Goal: Task Accomplishment & Management: Use online tool/utility

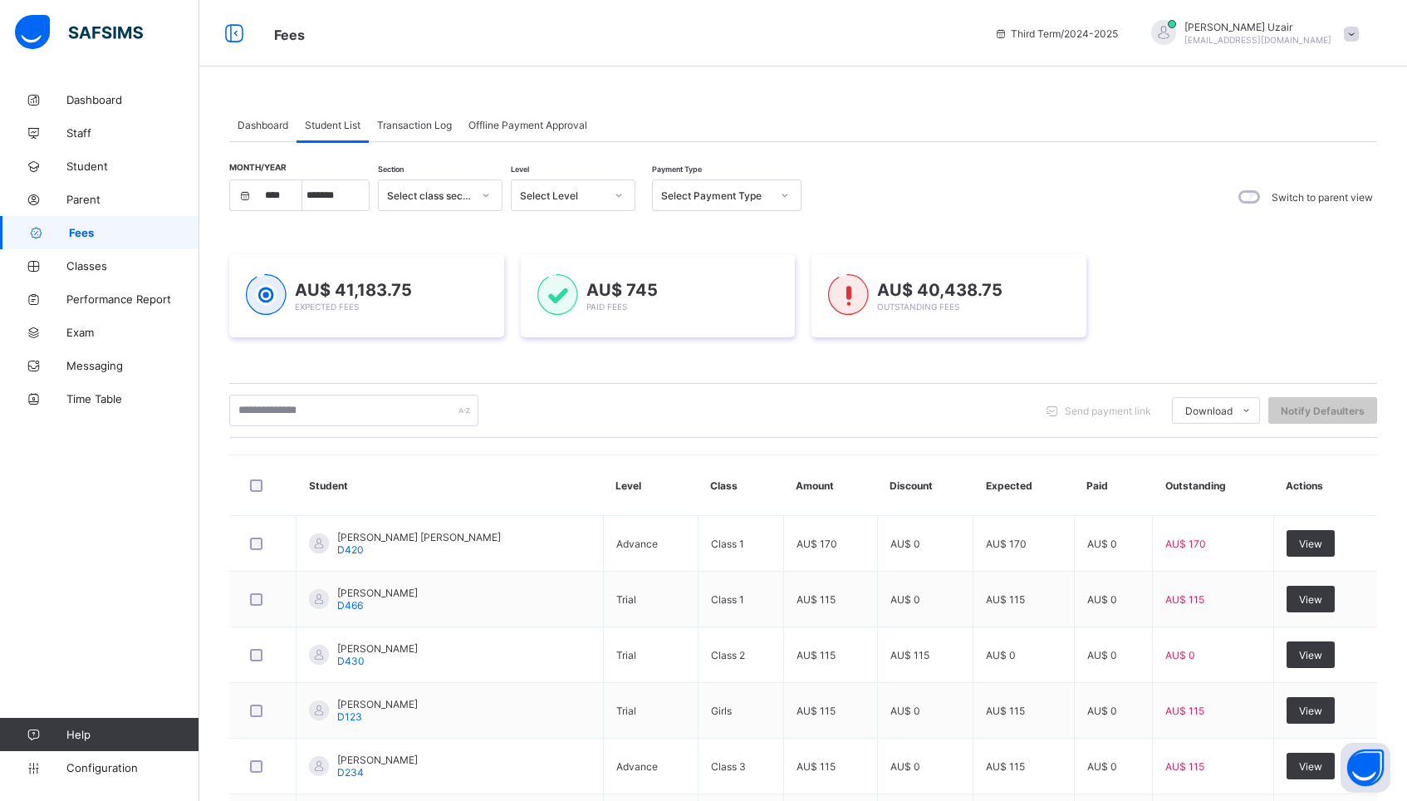
select select "****"
click at [710, 205] on div "Select Payment Type" at bounding box center [711, 195] width 116 height 23
click at [717, 307] on div "Unpaid" at bounding box center [727, 309] width 148 height 26
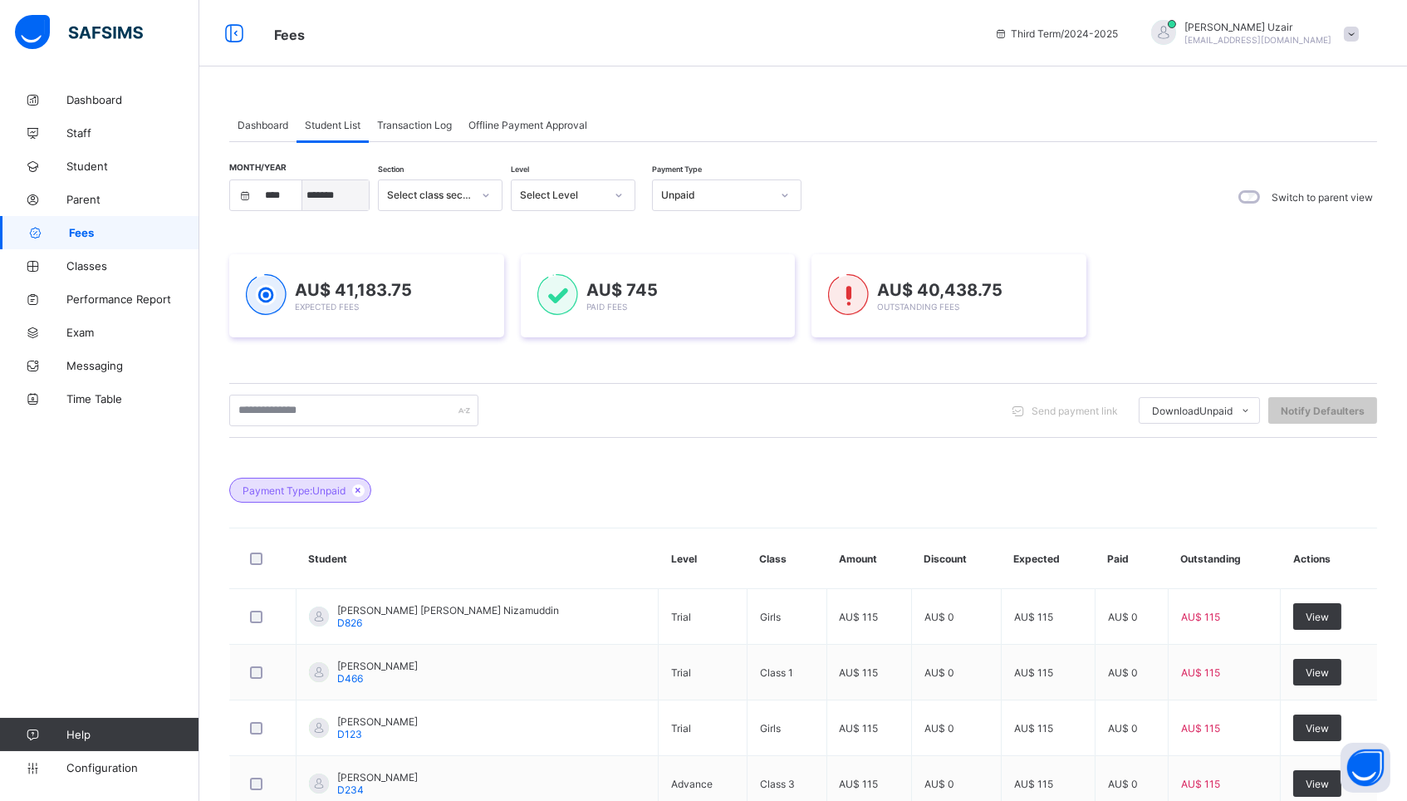
select select "*"
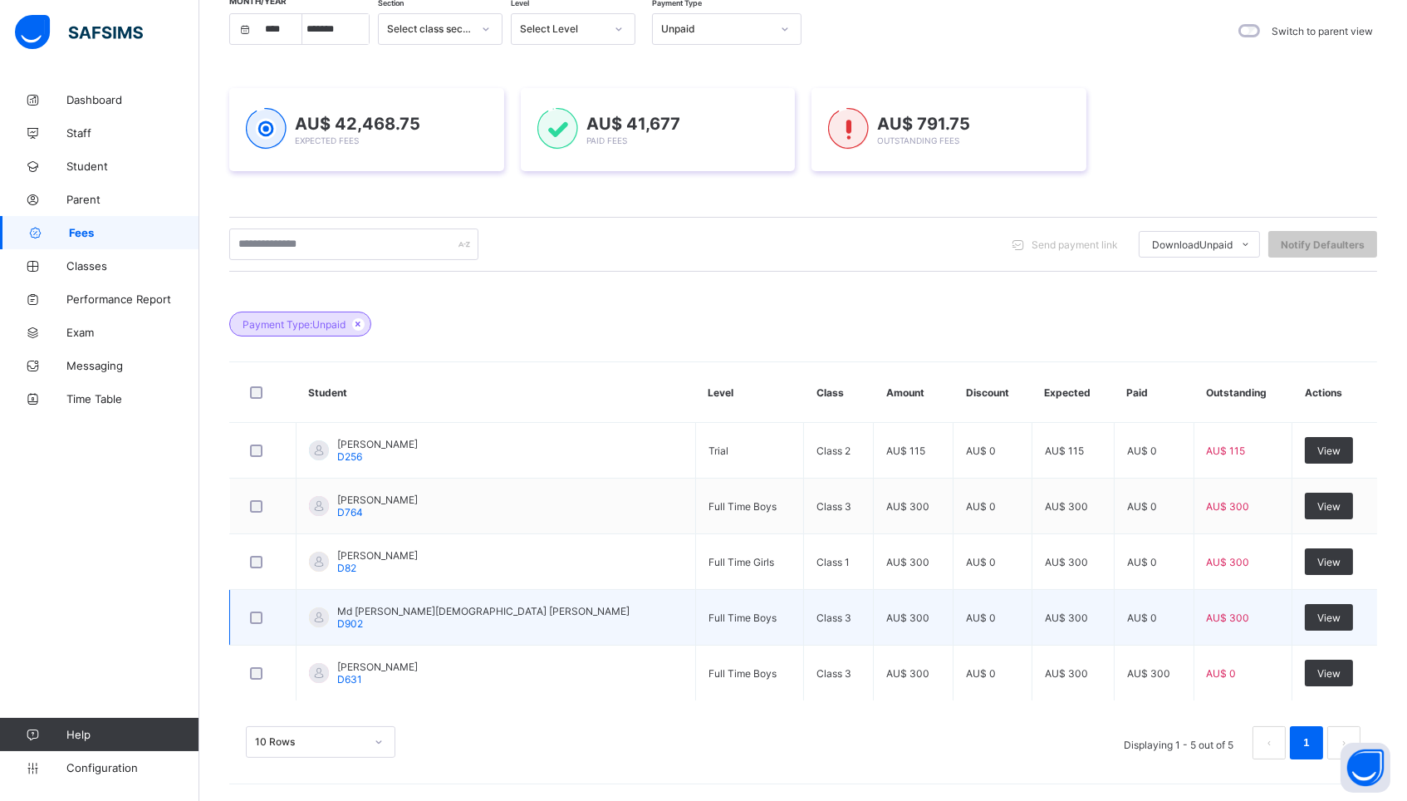
scroll to position [167, 0]
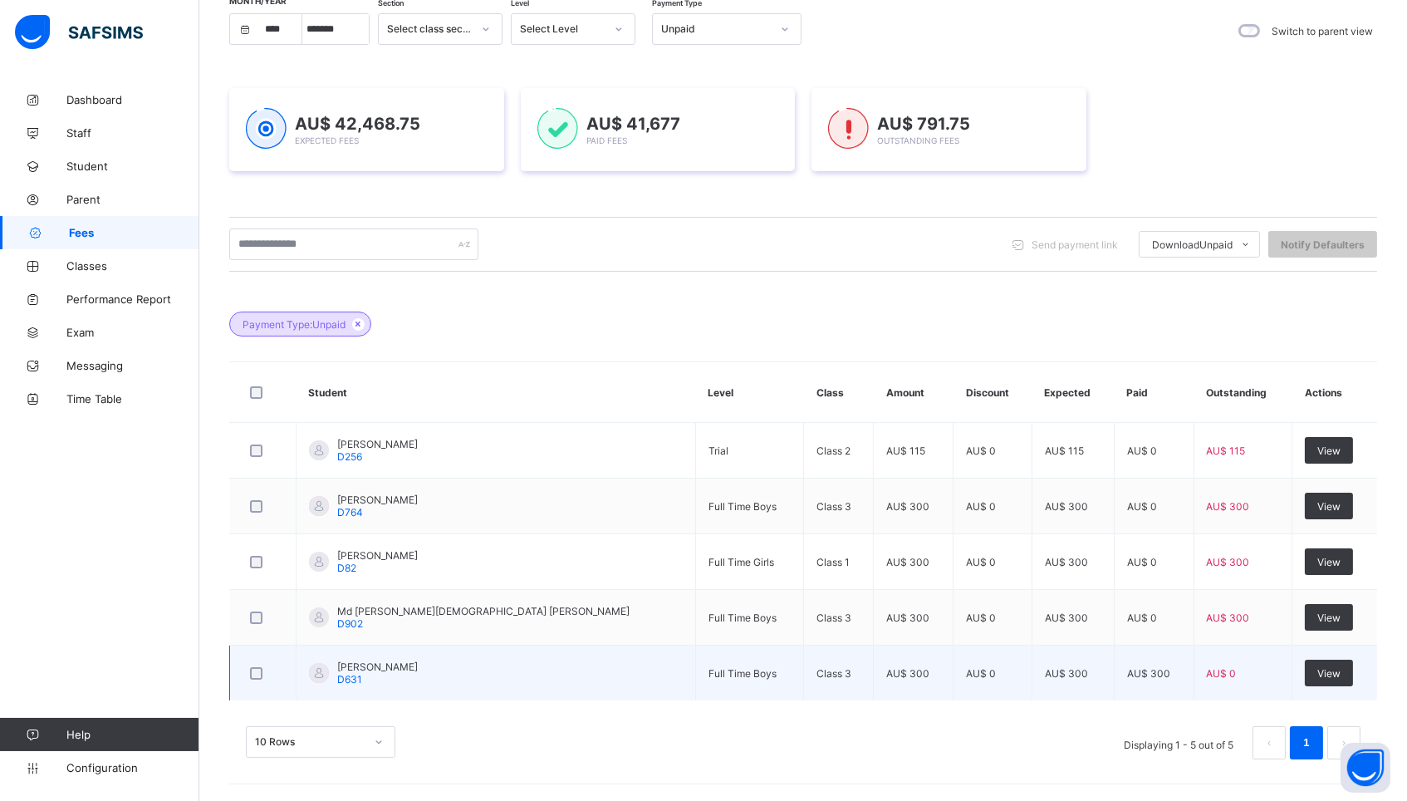
click at [356, 677] on span "D631" at bounding box center [349, 679] width 25 height 12
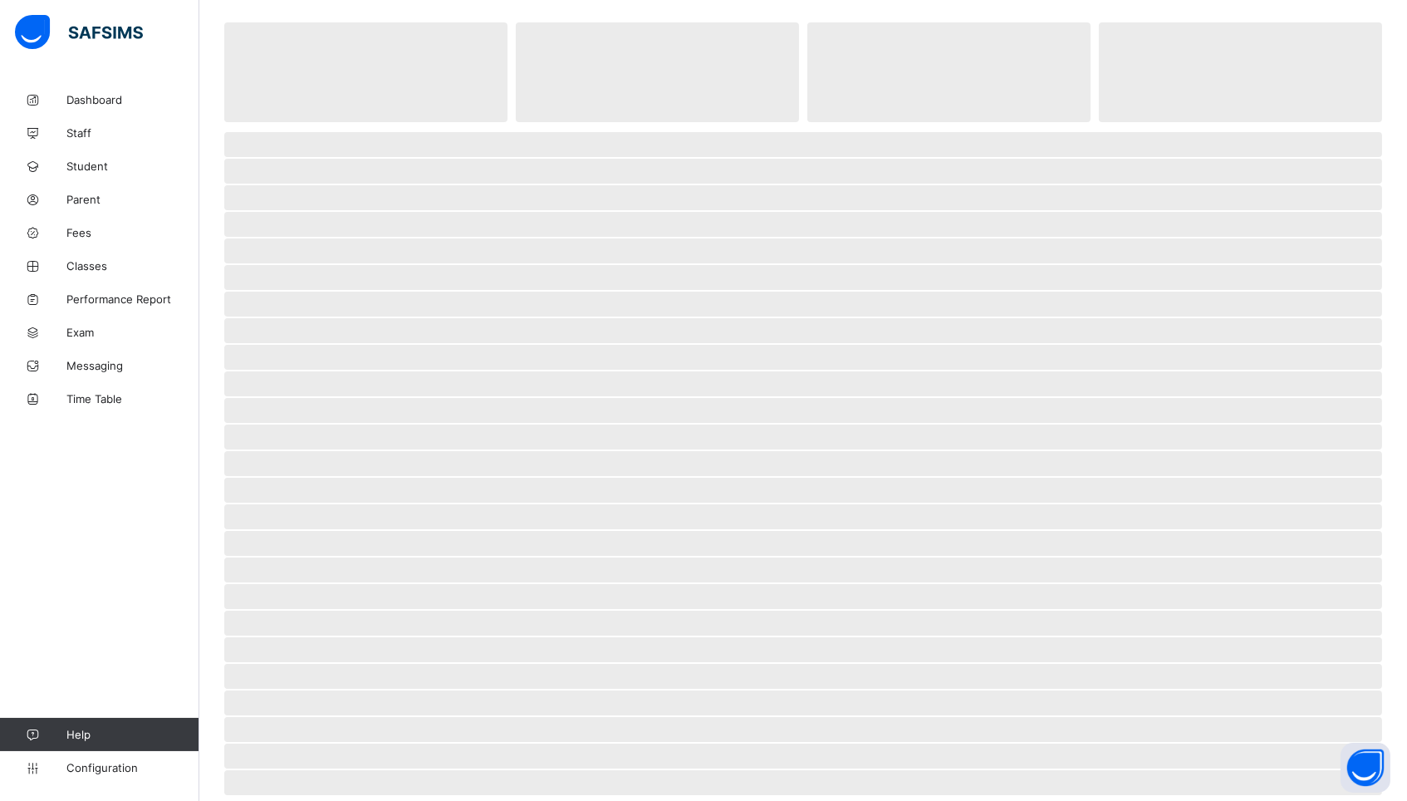
select select "****"
select select "*"
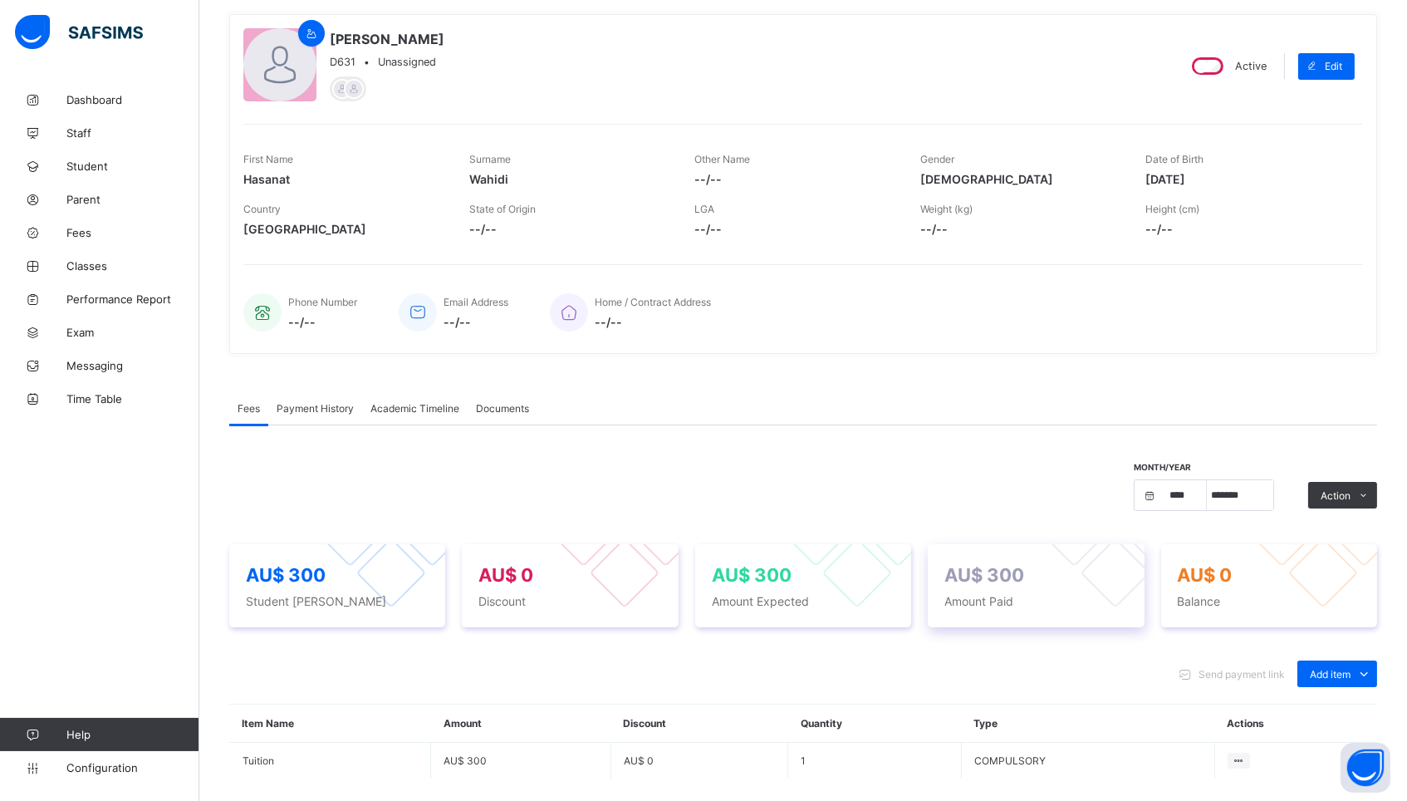
scroll to position [140, 0]
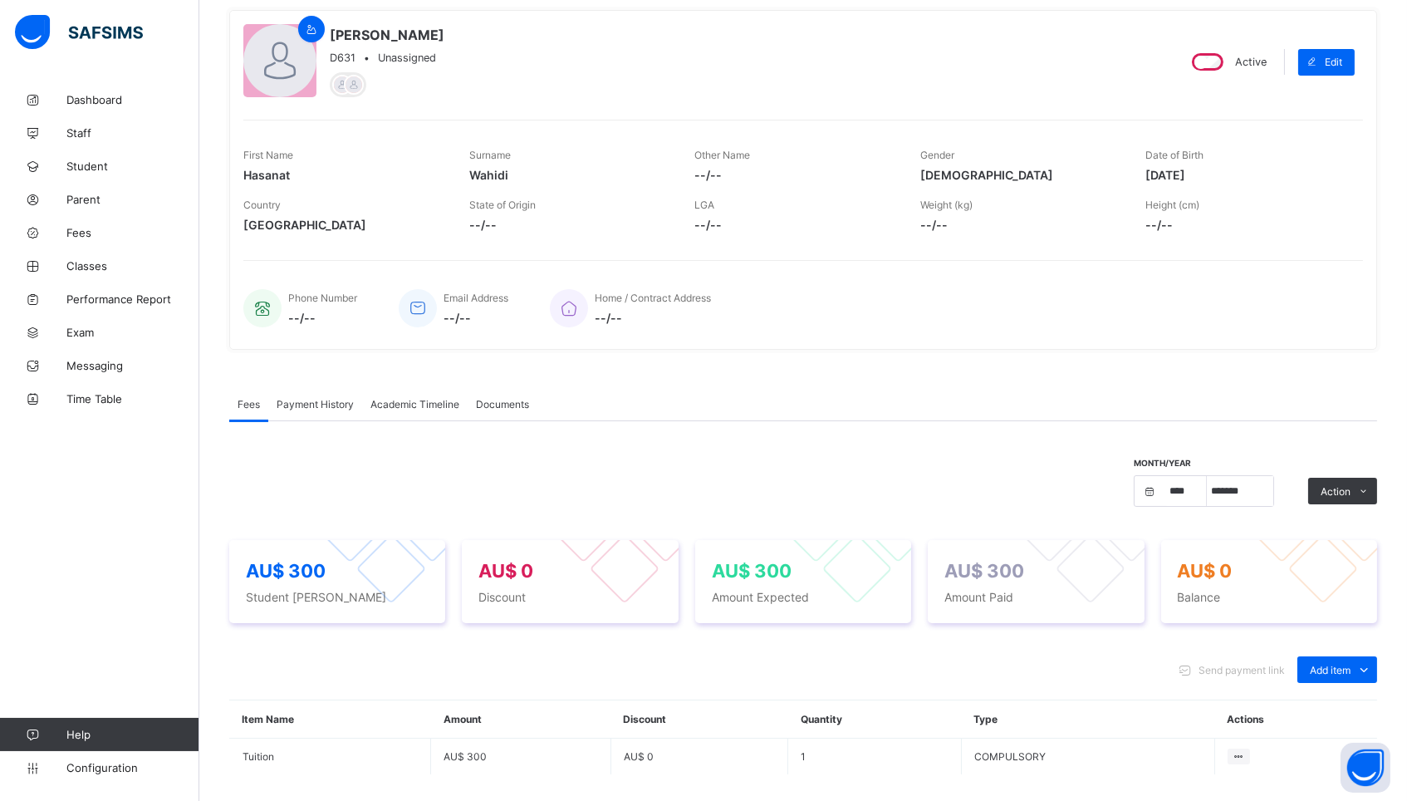
select select "****"
select select "*"
select select "****"
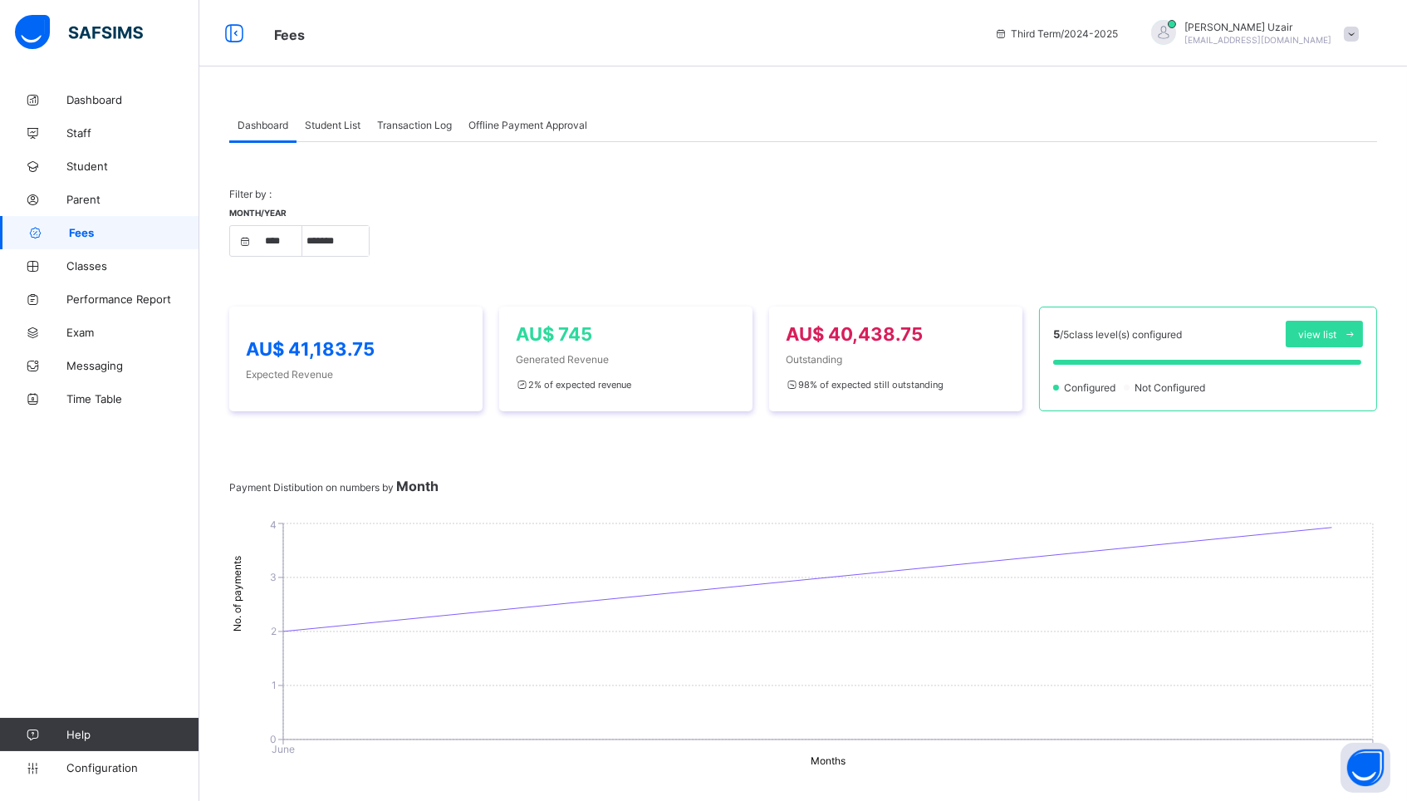
click at [330, 134] on div "Student List" at bounding box center [333, 124] width 72 height 33
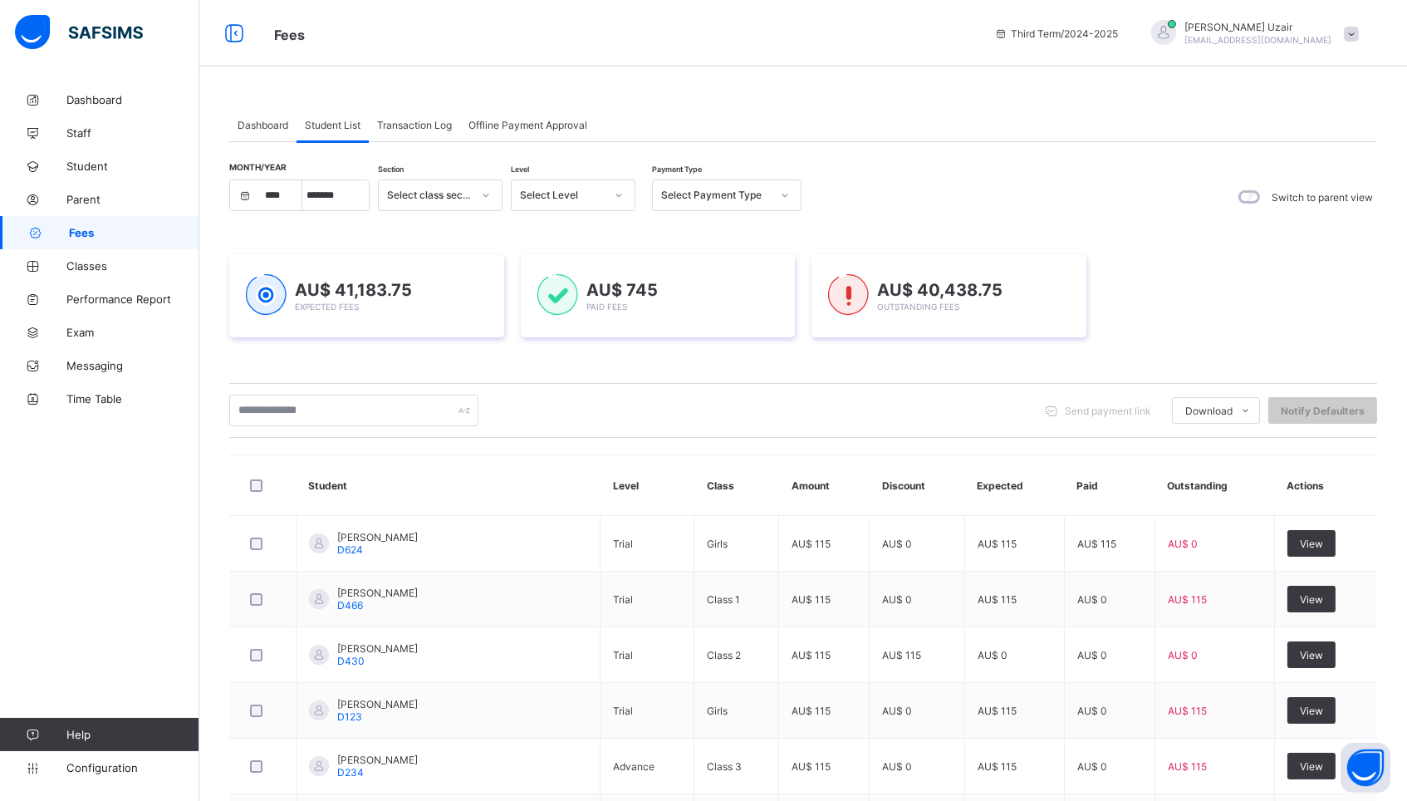
click at [718, 186] on div "Select Payment Type" at bounding box center [711, 195] width 116 height 23
click at [700, 309] on div "Unpaid" at bounding box center [727, 309] width 148 height 26
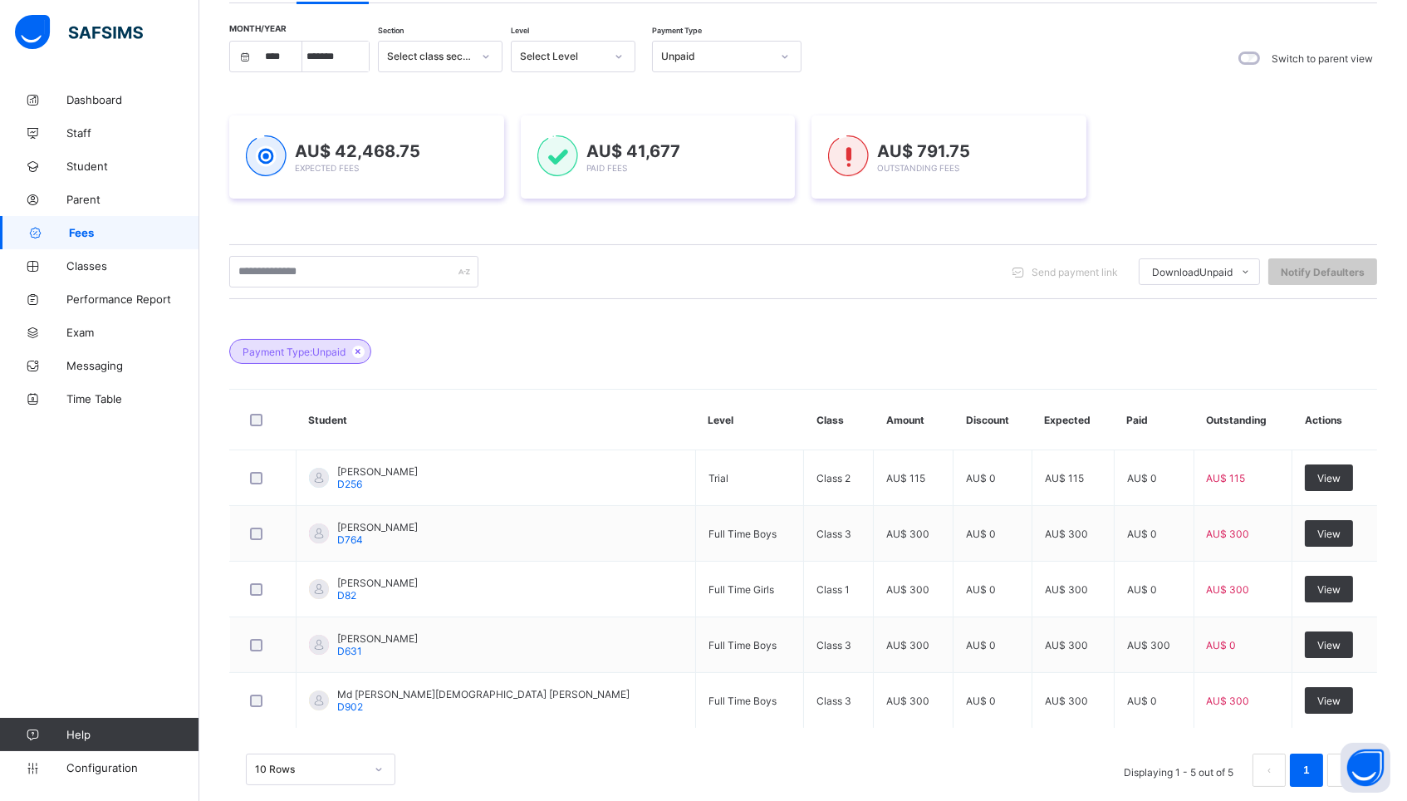
scroll to position [51, 0]
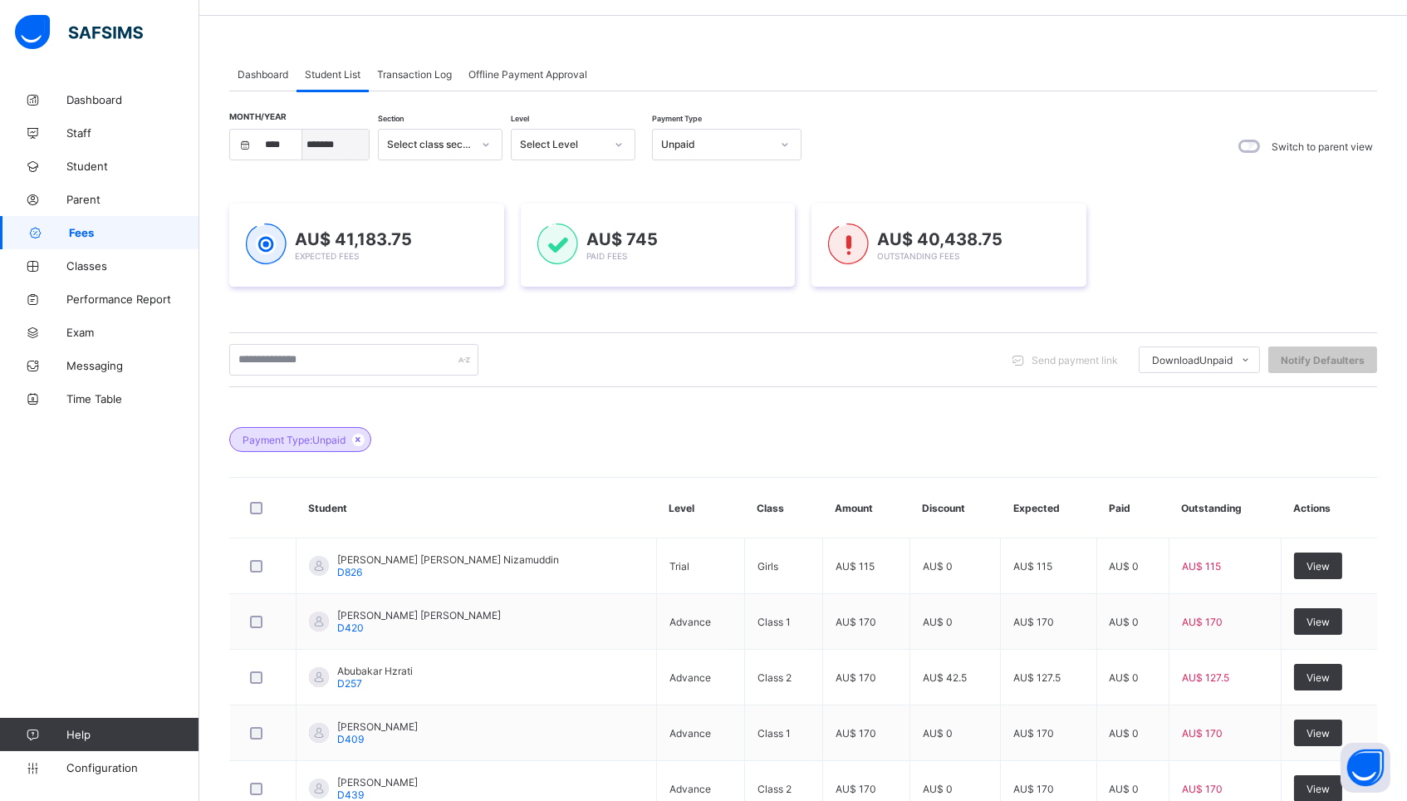
select select "*"
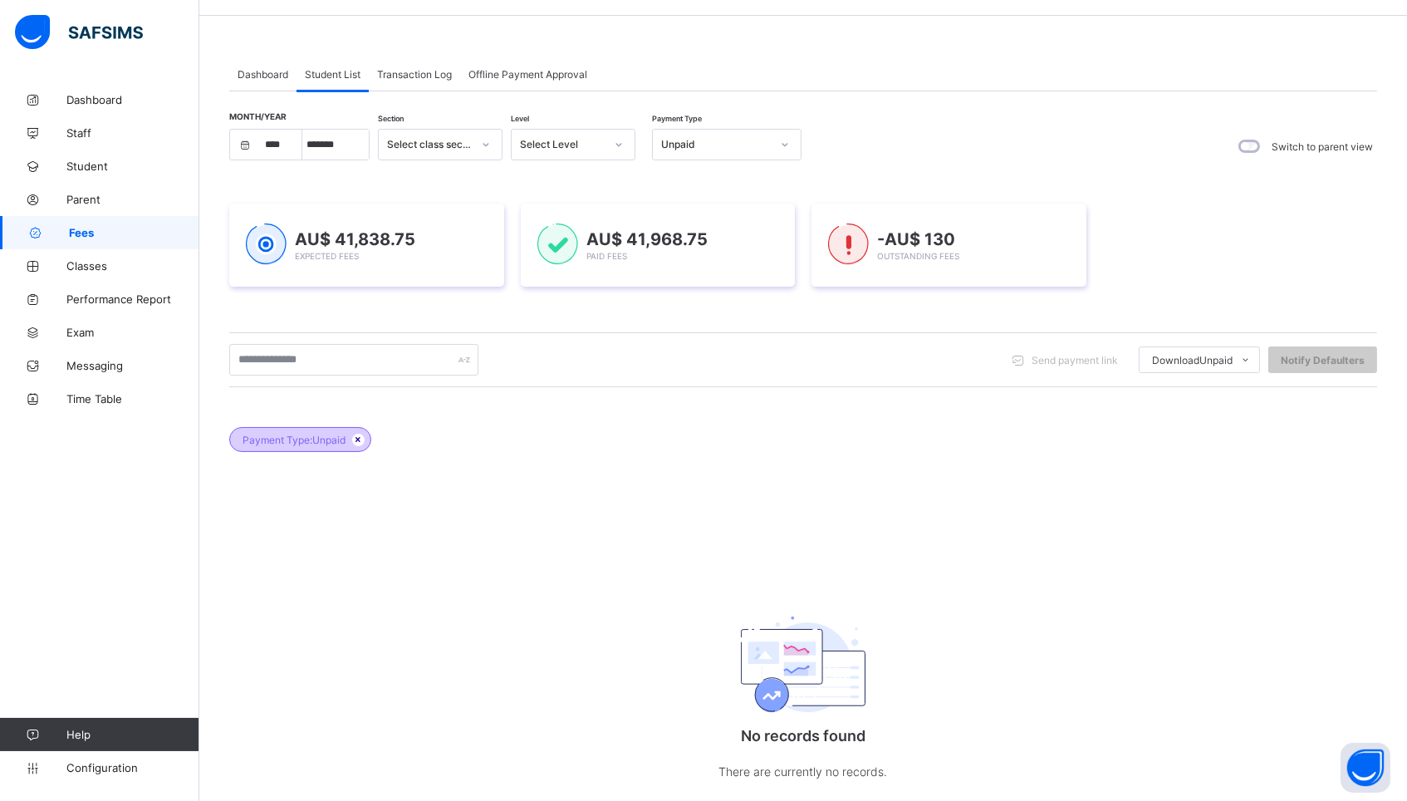
click at [361, 441] on icon at bounding box center [358, 440] width 14 height 10
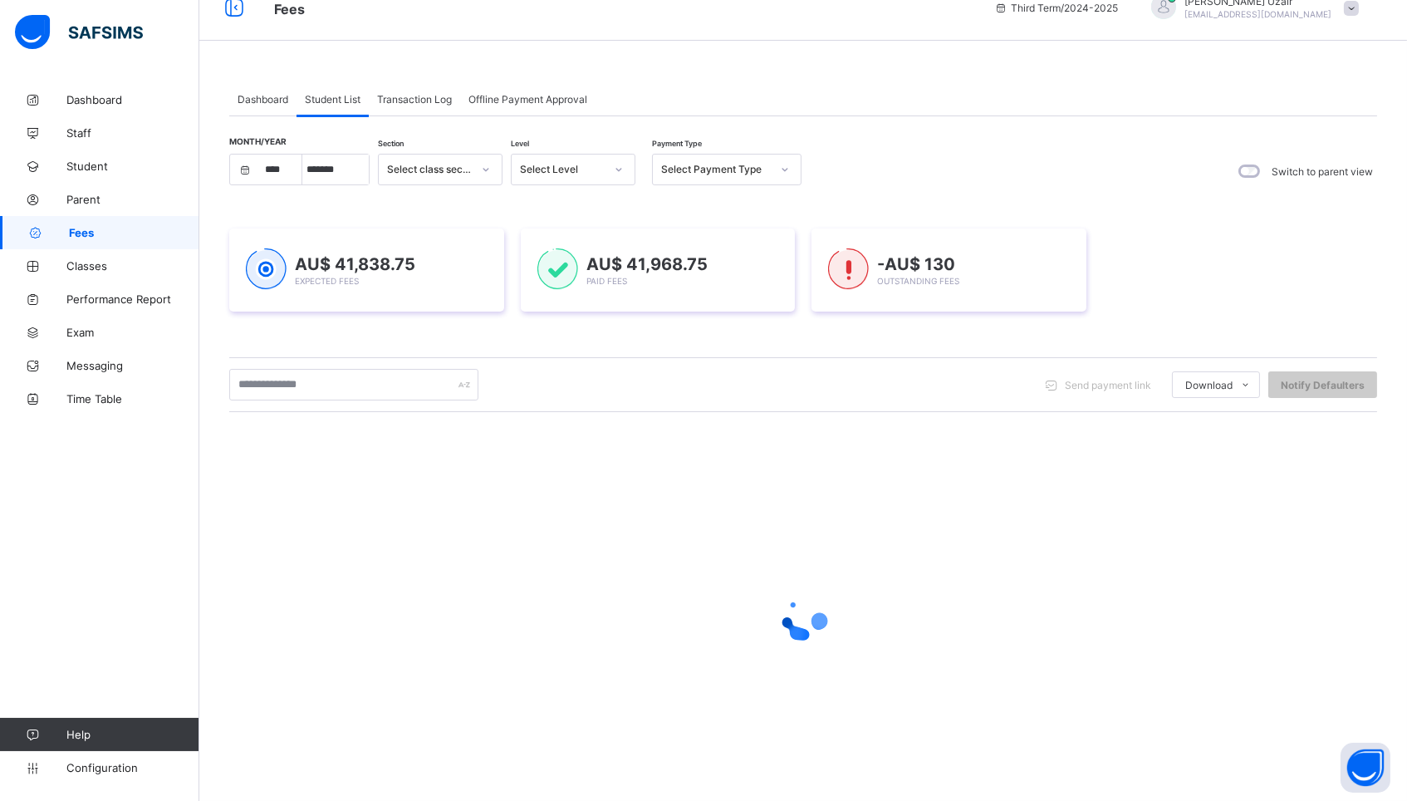
scroll to position [25, 0]
click at [341, 398] on input "text" at bounding box center [353, 386] width 249 height 32
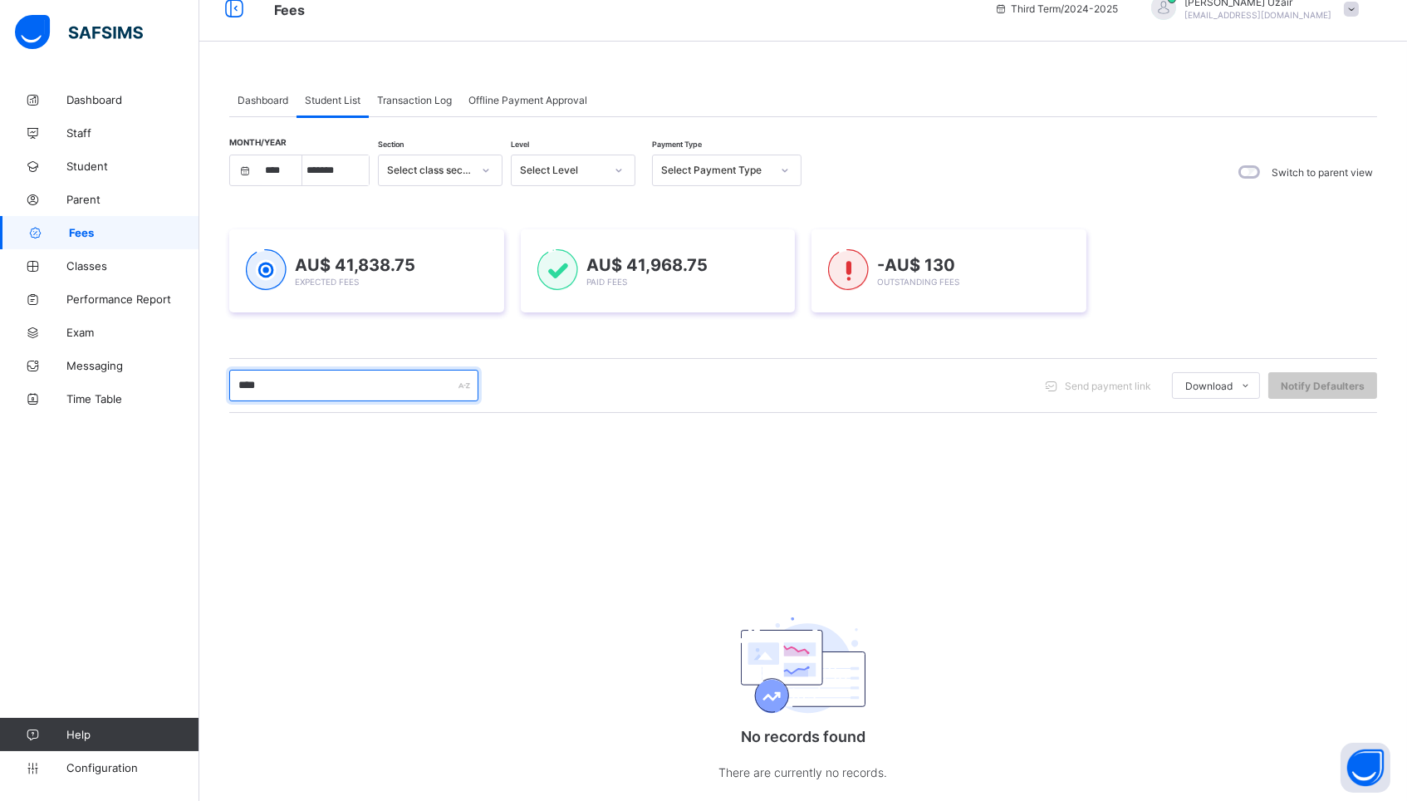
type input "****"
drag, startPoint x: 341, startPoint y: 398, endPoint x: 102, endPoint y: 165, distance: 333.7
click at [102, 165] on span "Student" at bounding box center [132, 166] width 133 height 13
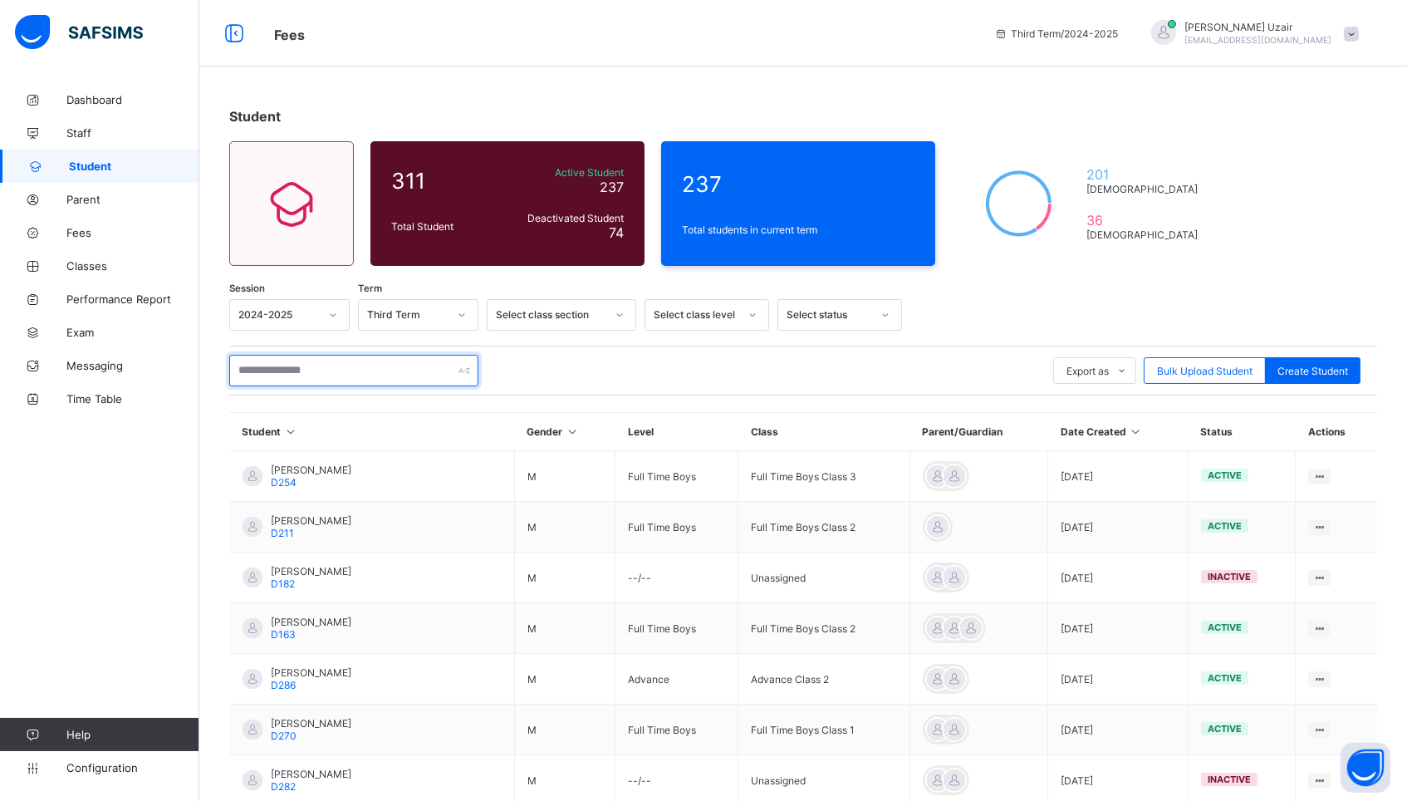
click at [347, 366] on input "text" at bounding box center [353, 371] width 249 height 32
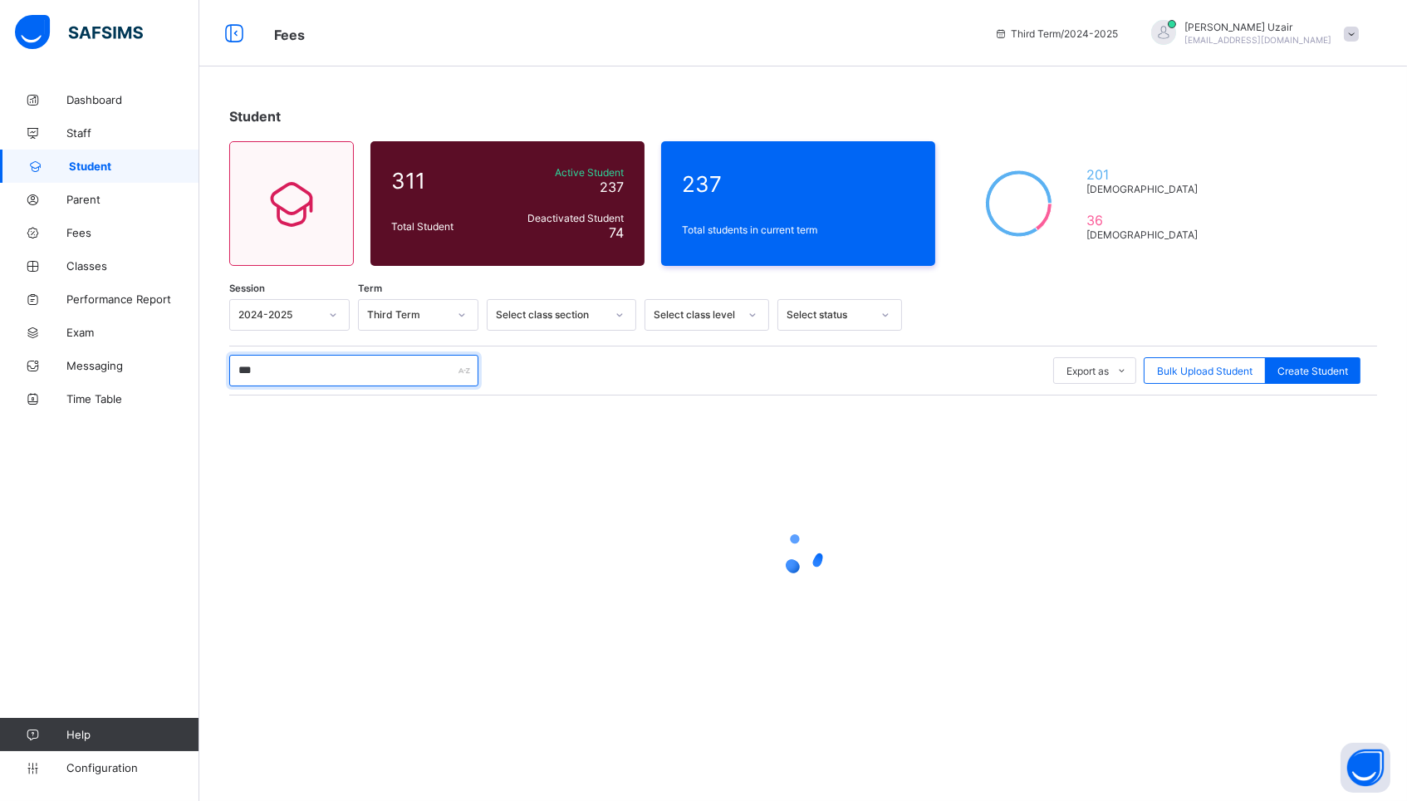
type input "****"
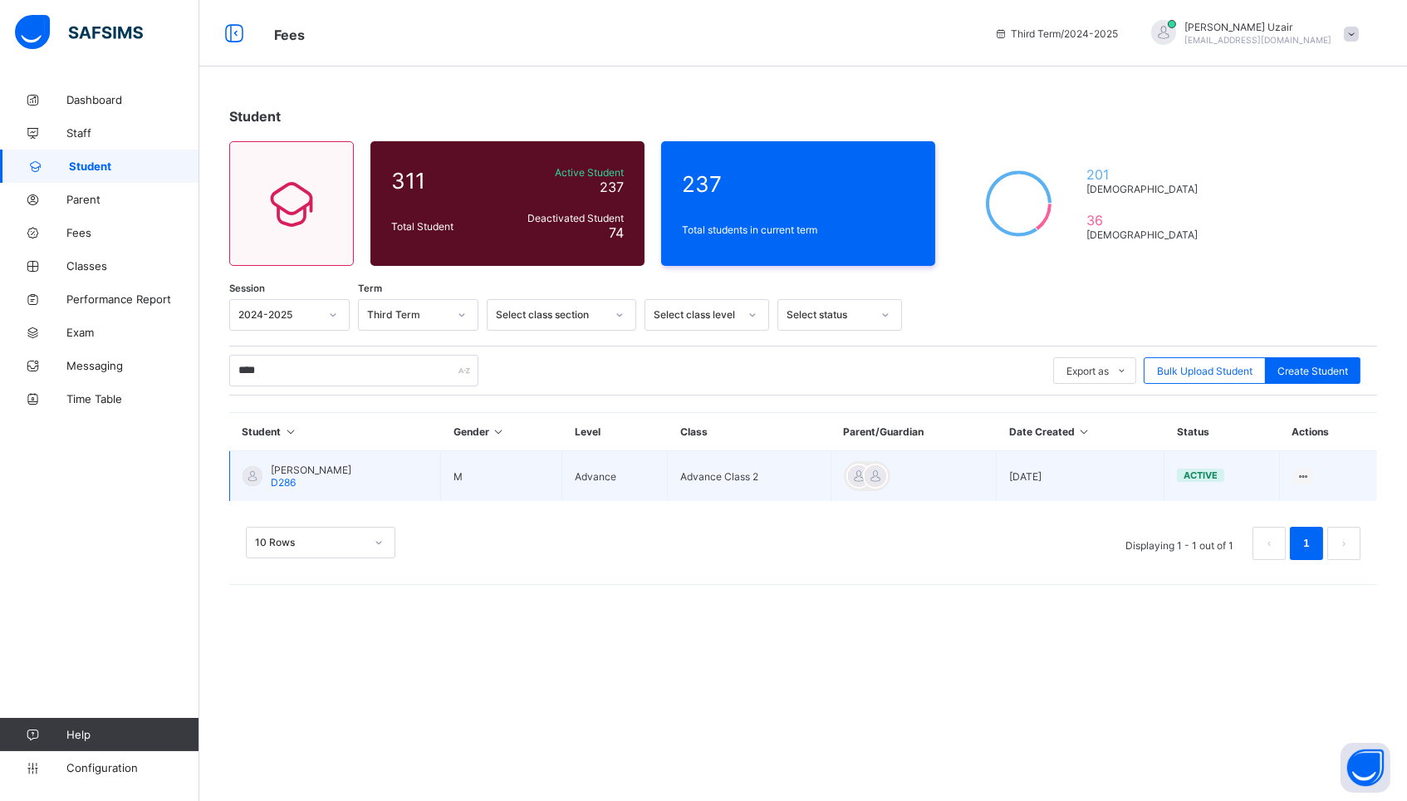
click at [290, 480] on span "D286" at bounding box center [283, 482] width 25 height 12
select select "****"
select select "*"
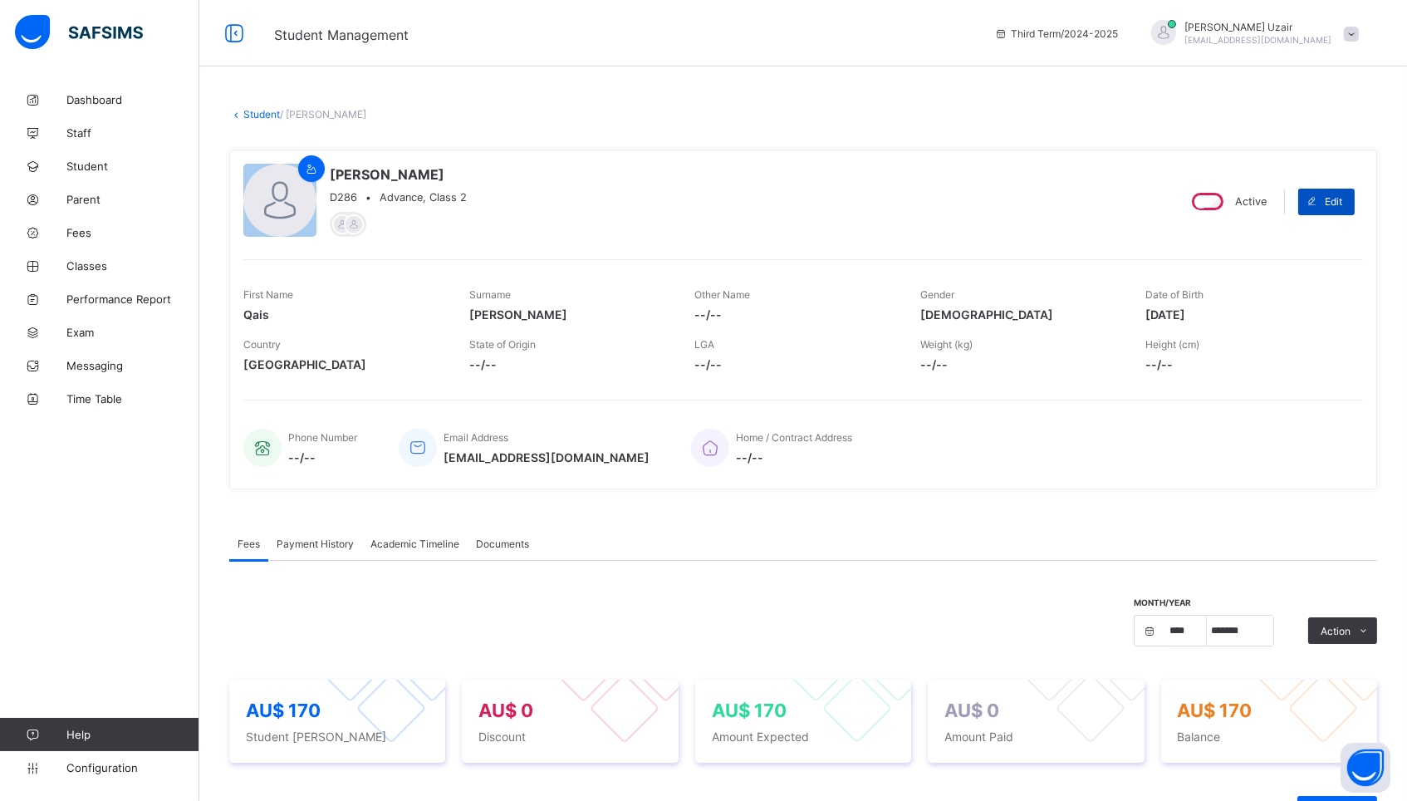
click at [1337, 197] on span "Edit" at bounding box center [1333, 201] width 17 height 12
select select "**"
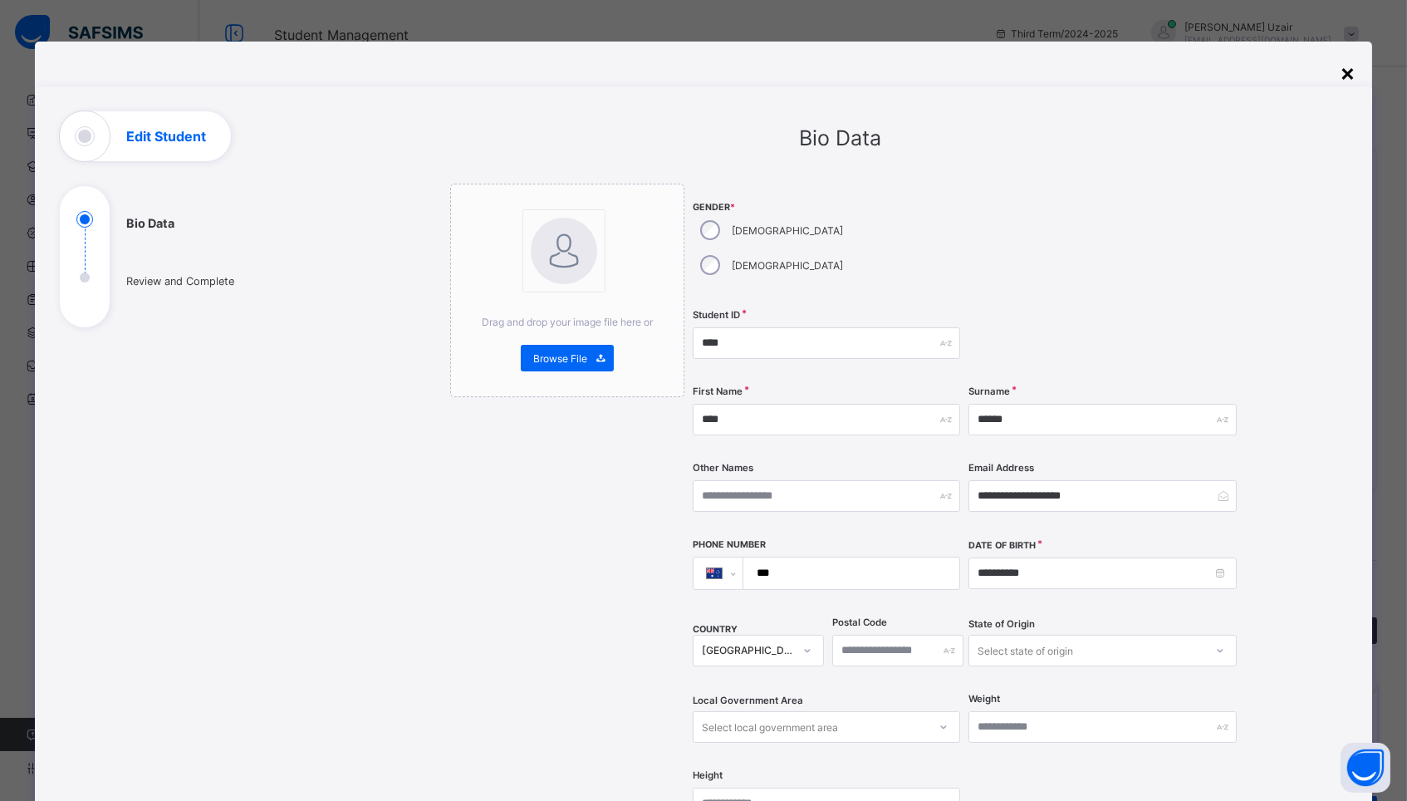
click at [1340, 65] on div "×" at bounding box center [1348, 72] width 16 height 28
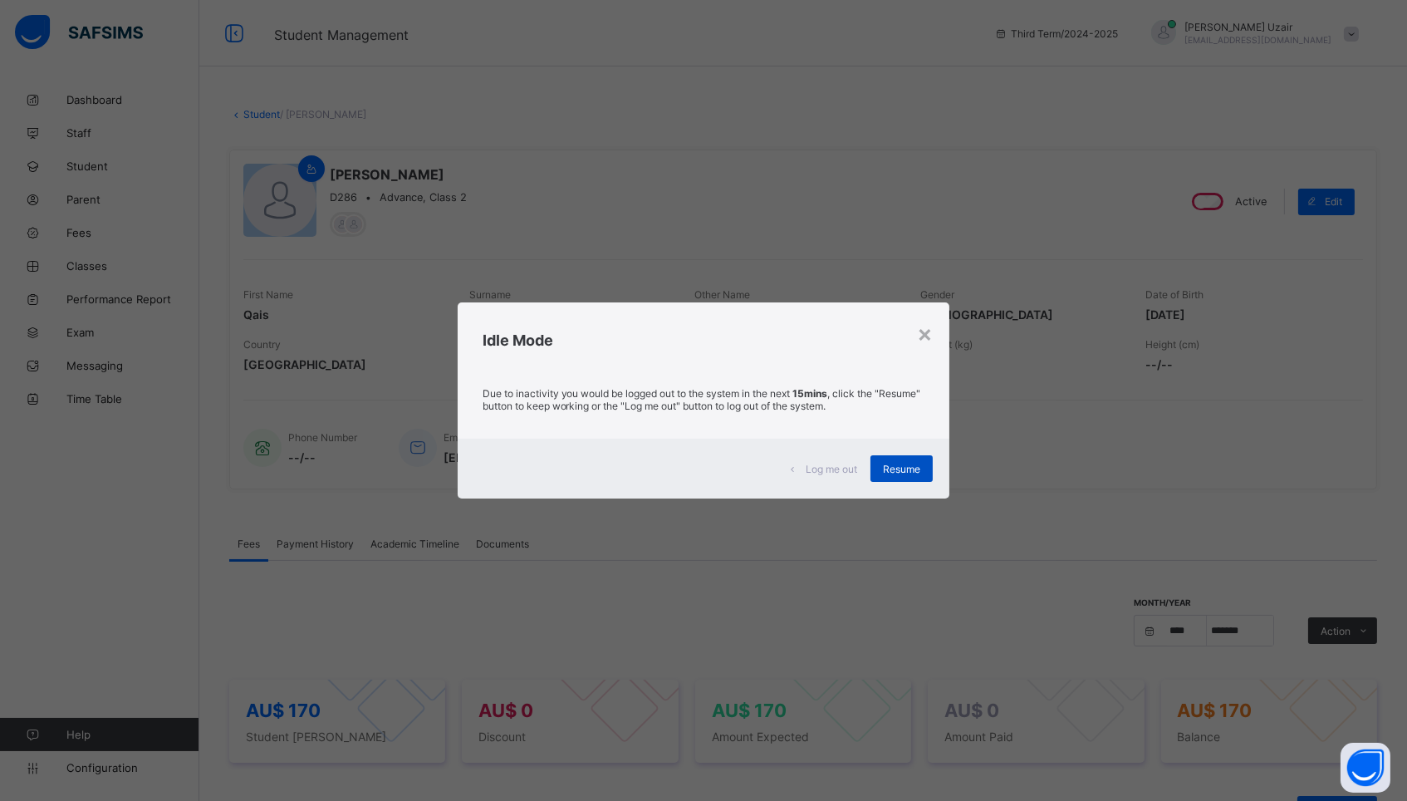
click at [891, 464] on span "Resume" at bounding box center [901, 469] width 37 height 12
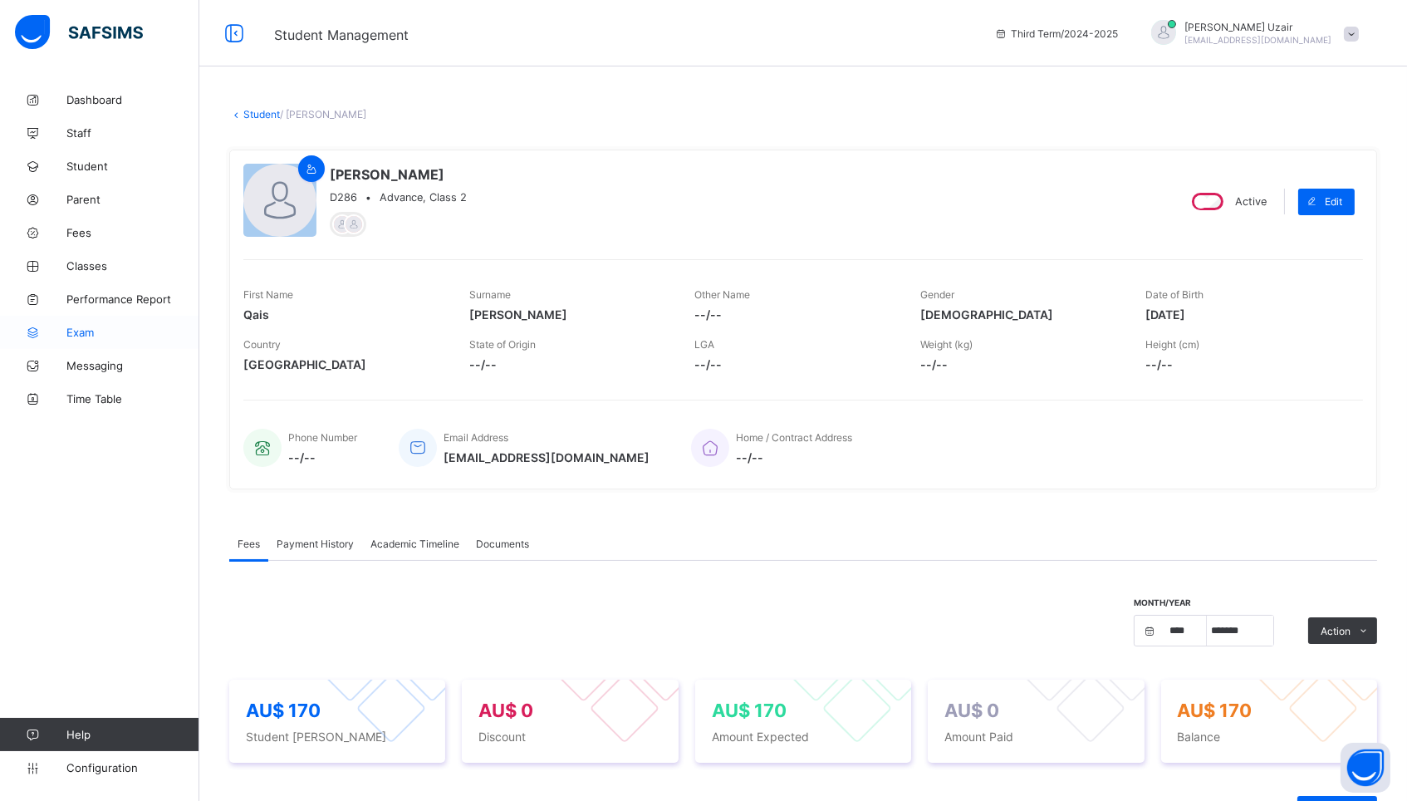
click at [76, 317] on link "Exam" at bounding box center [99, 332] width 199 height 33
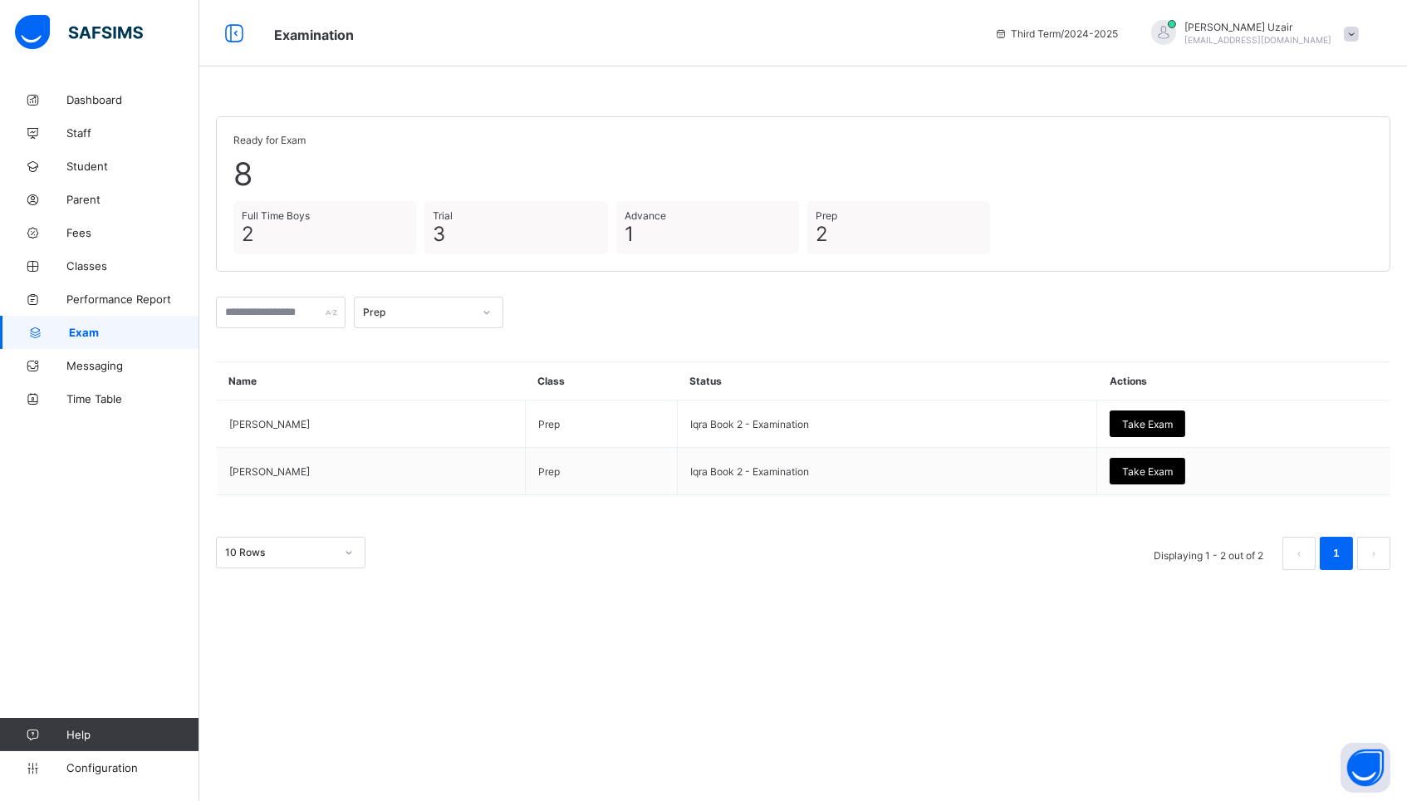
click at [402, 309] on div "Prep" at bounding box center [418, 313] width 110 height 12
click at [414, 416] on div "Full Time Boys" at bounding box center [429, 426] width 148 height 26
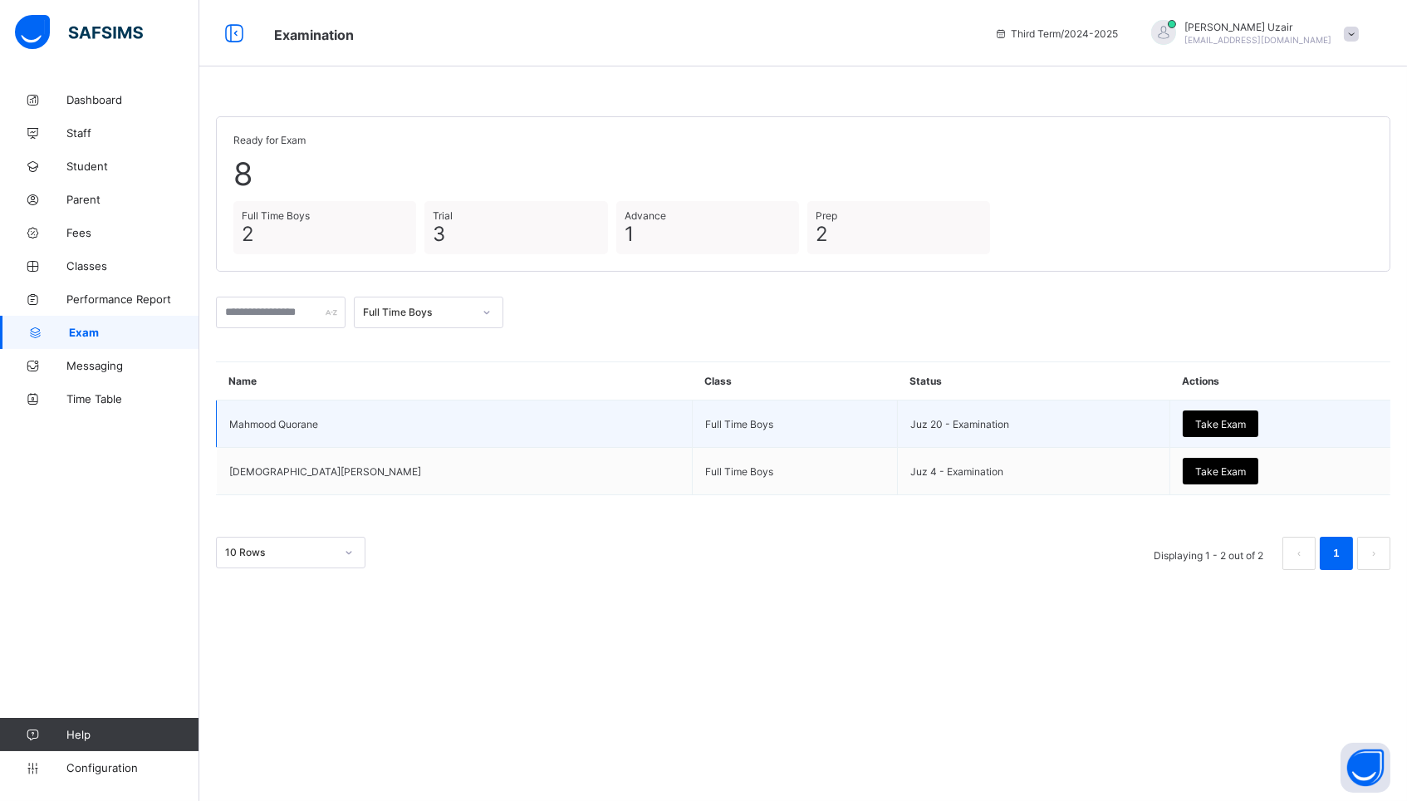
click at [1196, 421] on span "Take Exam" at bounding box center [1221, 424] width 51 height 12
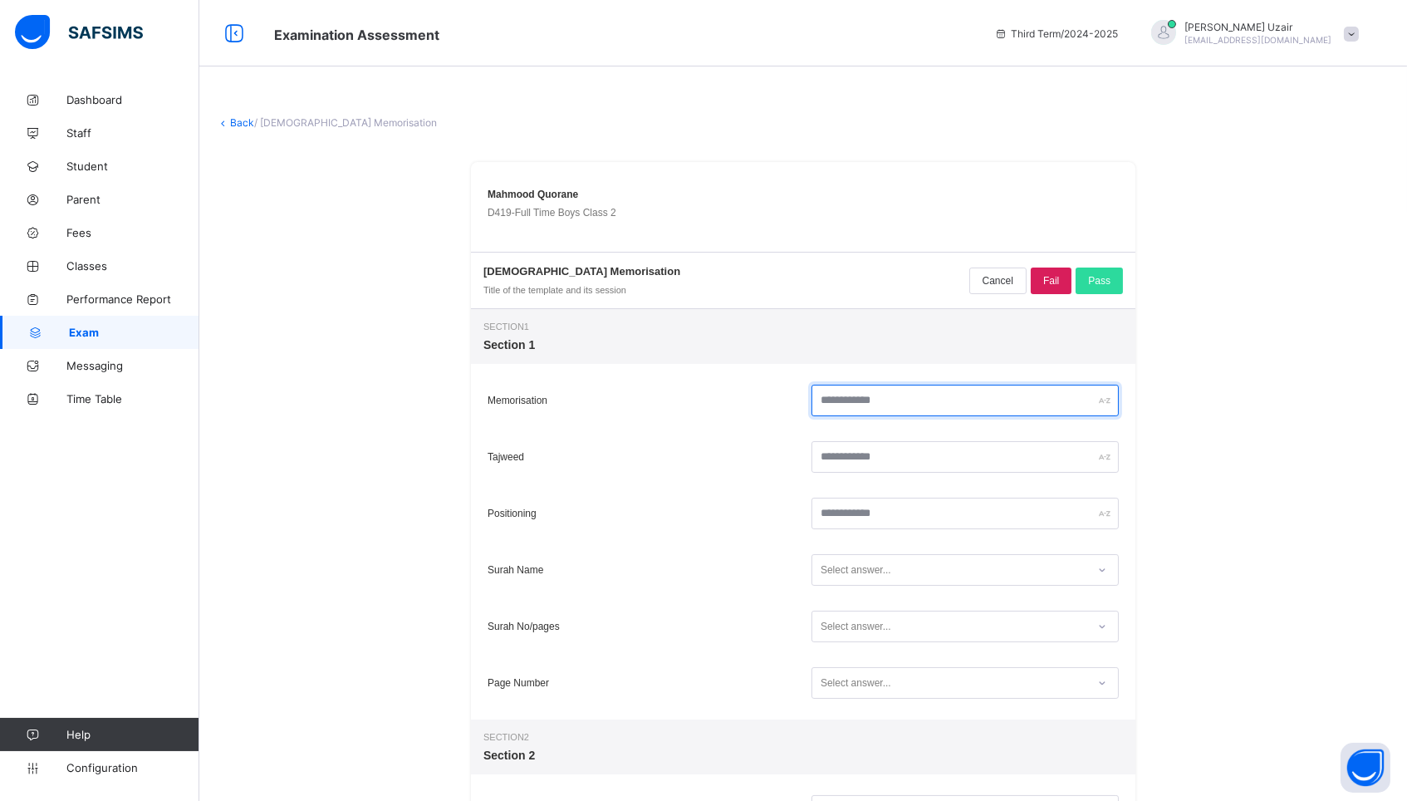
click at [968, 405] on input "text" at bounding box center [965, 401] width 307 height 32
type input "**"
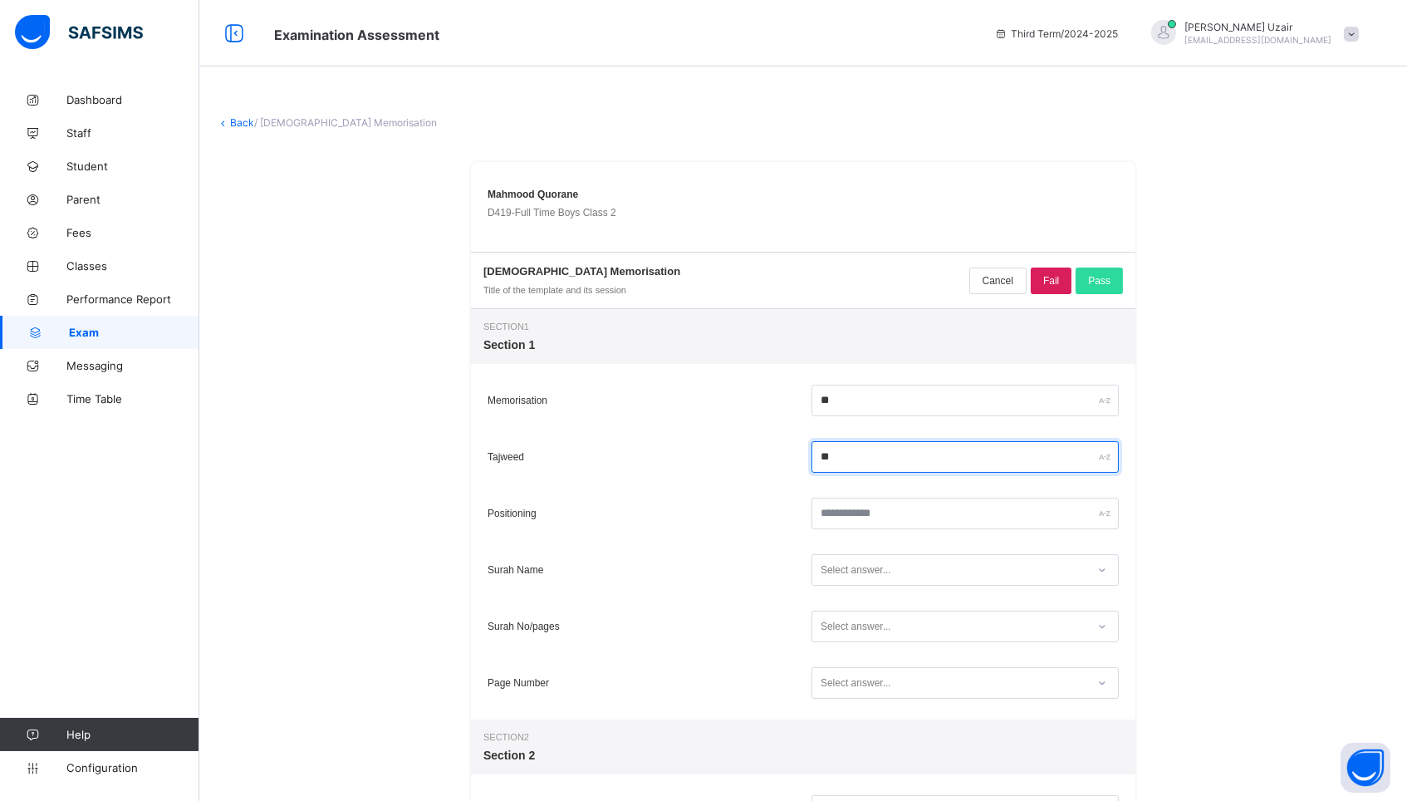
type input "**"
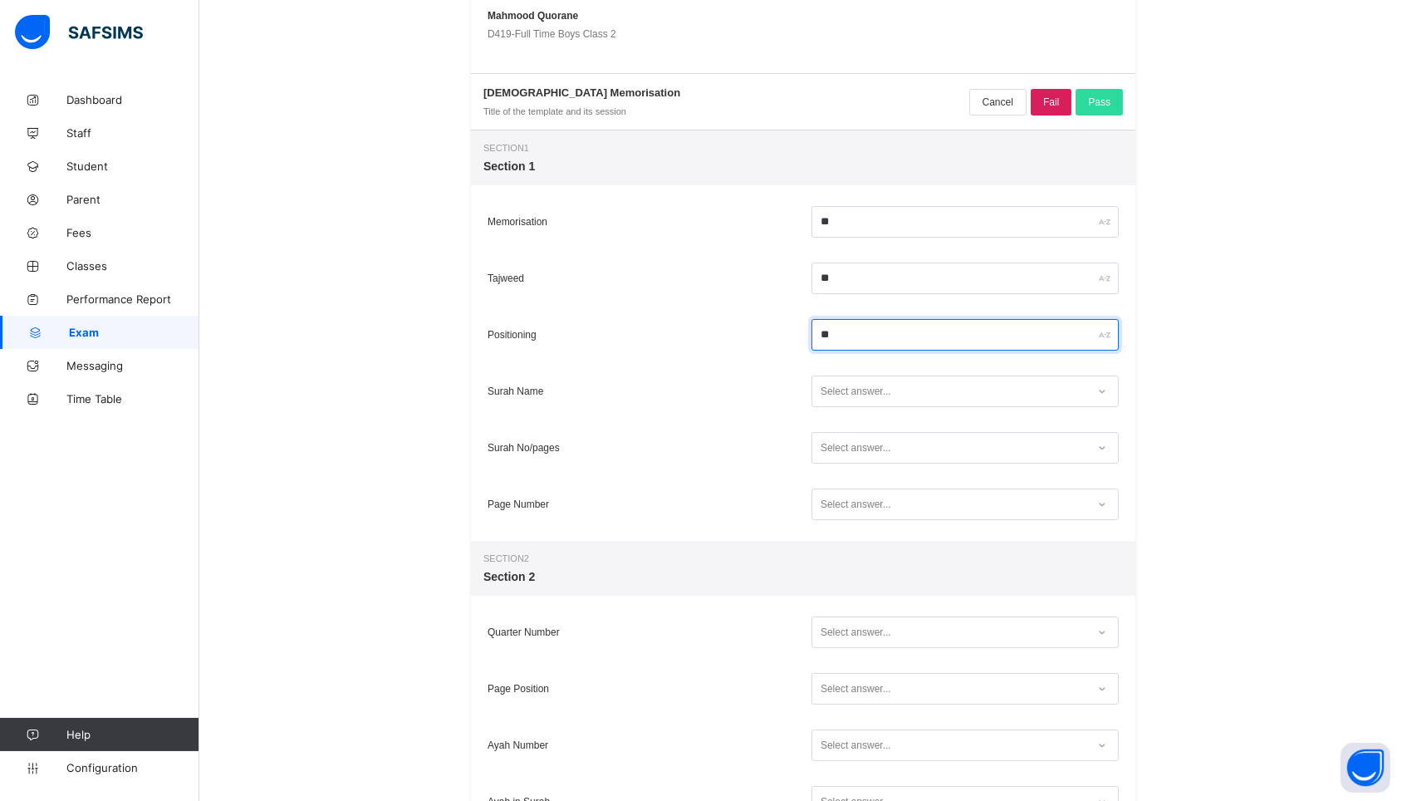
scroll to position [180, 0]
type input "**"
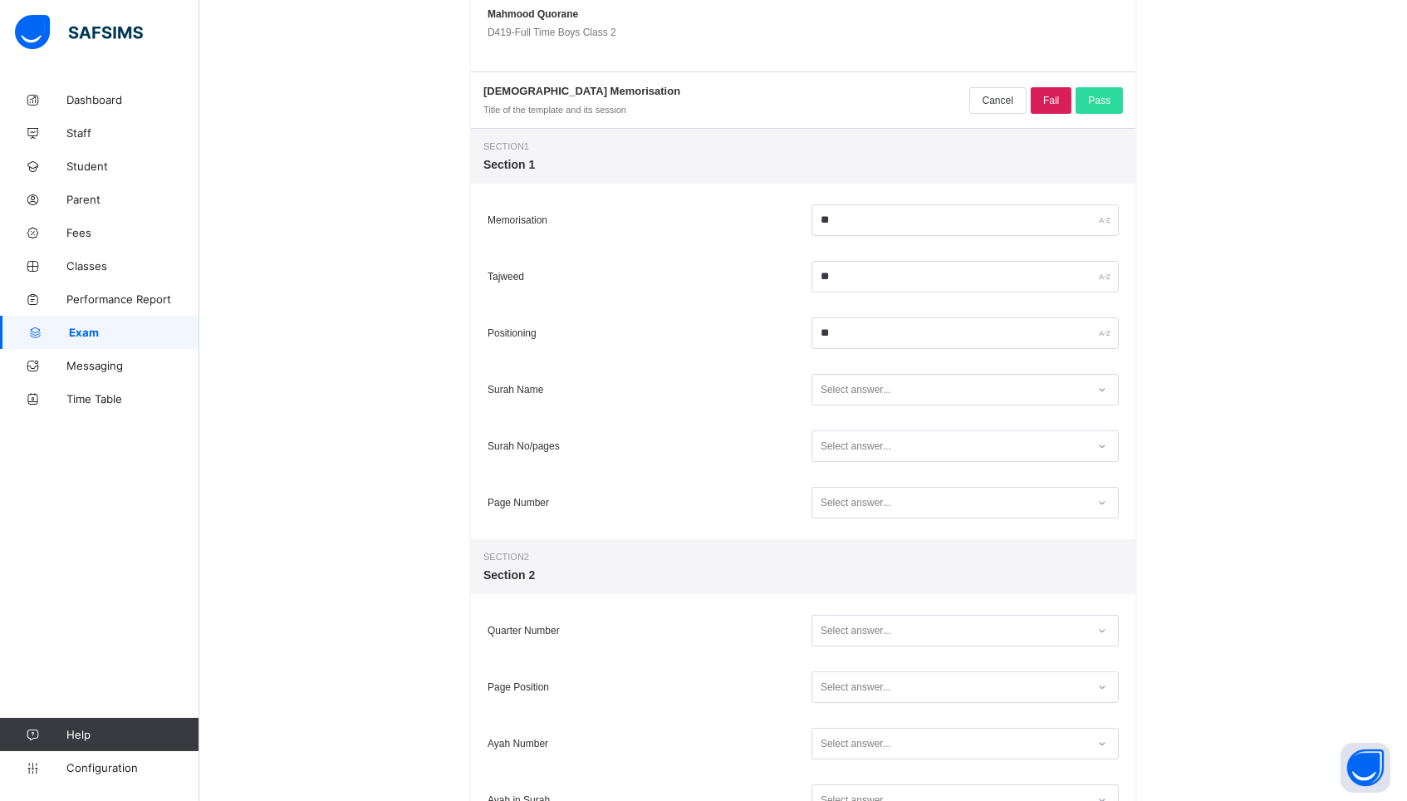
click at [970, 379] on div "Select answer..." at bounding box center [950, 390] width 274 height 22
click at [946, 446] on div "Yes" at bounding box center [966, 450] width 306 height 25
click at [946, 446] on div "Select answer..." at bounding box center [950, 446] width 274 height 22
click at [926, 518] on div "Yes" at bounding box center [966, 506] width 306 height 25
click at [922, 513] on div "Select answer..." at bounding box center [965, 503] width 307 height 32
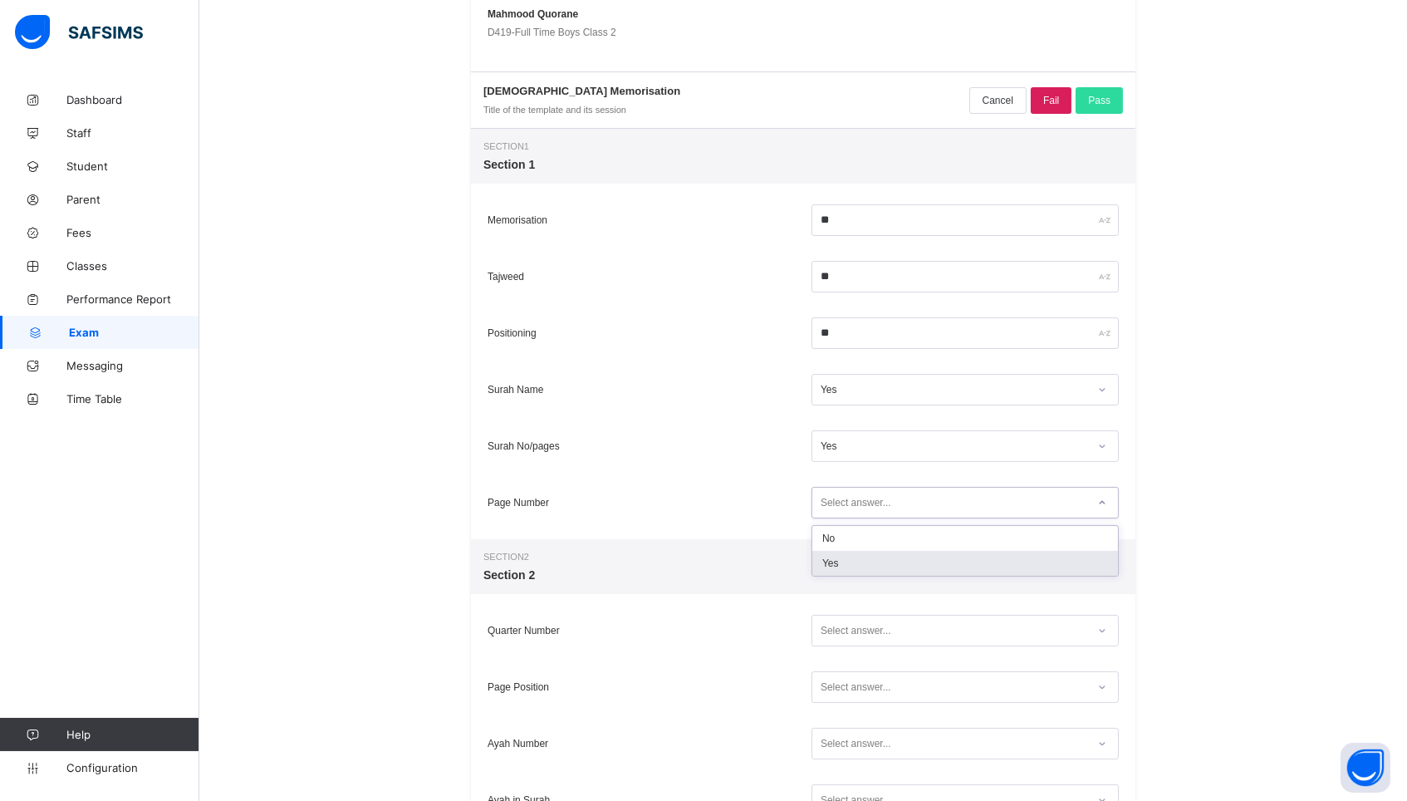
click at [911, 562] on div "Yes" at bounding box center [966, 563] width 306 height 25
click at [909, 629] on div "Select answer..." at bounding box center [950, 631] width 274 height 22
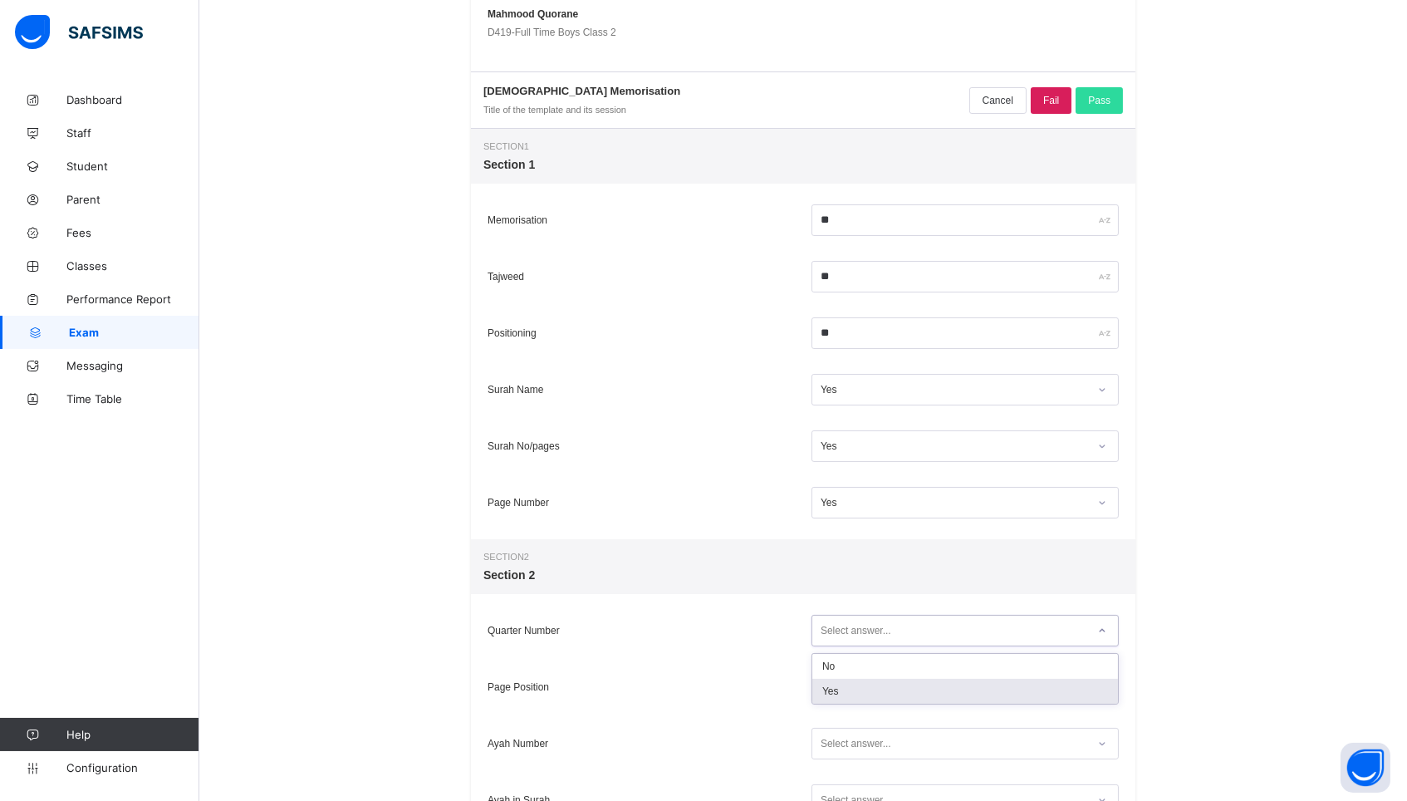
click at [907, 693] on div "Yes" at bounding box center [966, 691] width 306 height 25
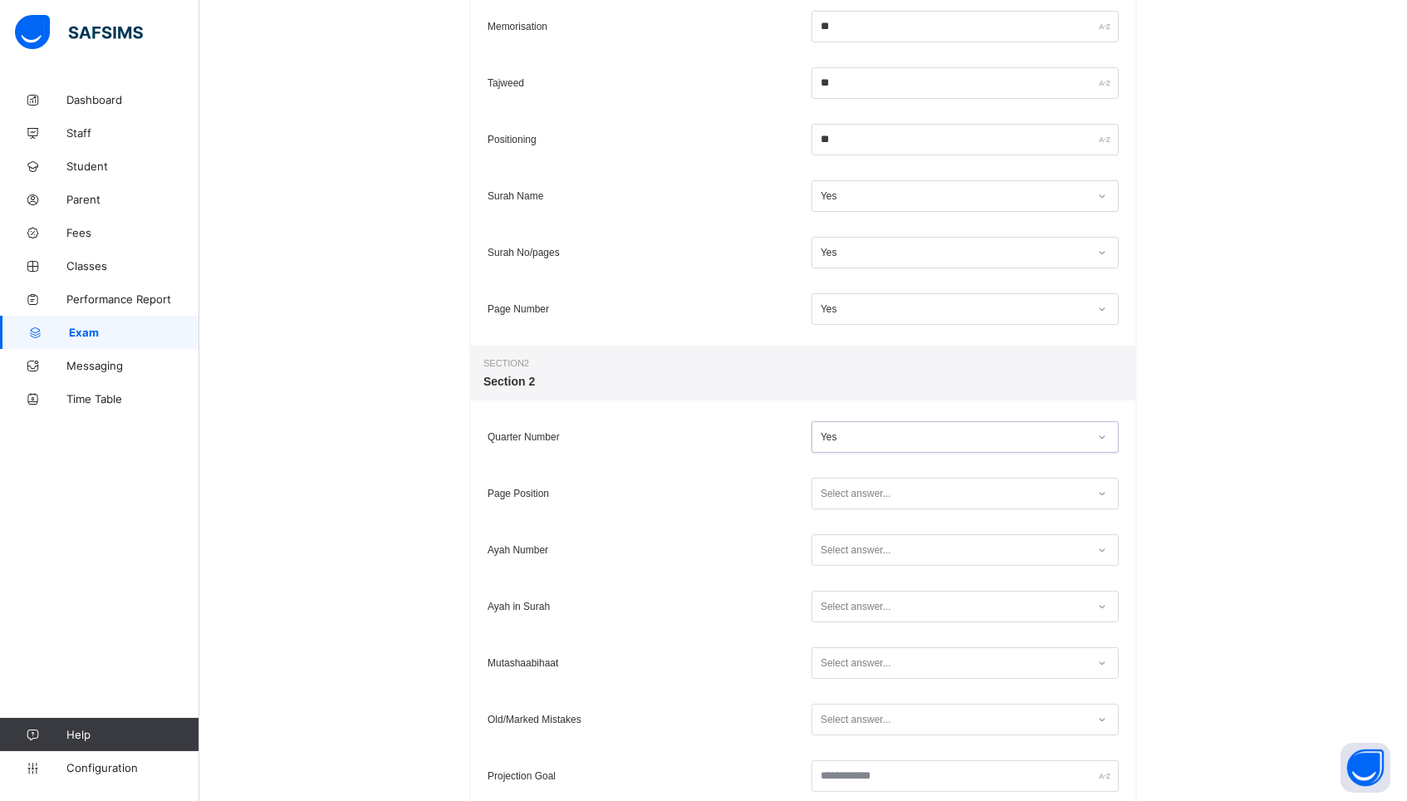
scroll to position [375, 0]
click at [868, 497] on div "Select answer..." at bounding box center [856, 493] width 71 height 32
click at [867, 551] on div "Yes" at bounding box center [966, 553] width 306 height 25
click at [862, 554] on div "Select answer..." at bounding box center [856, 549] width 71 height 32
click at [859, 607] on div "Yes" at bounding box center [966, 609] width 306 height 25
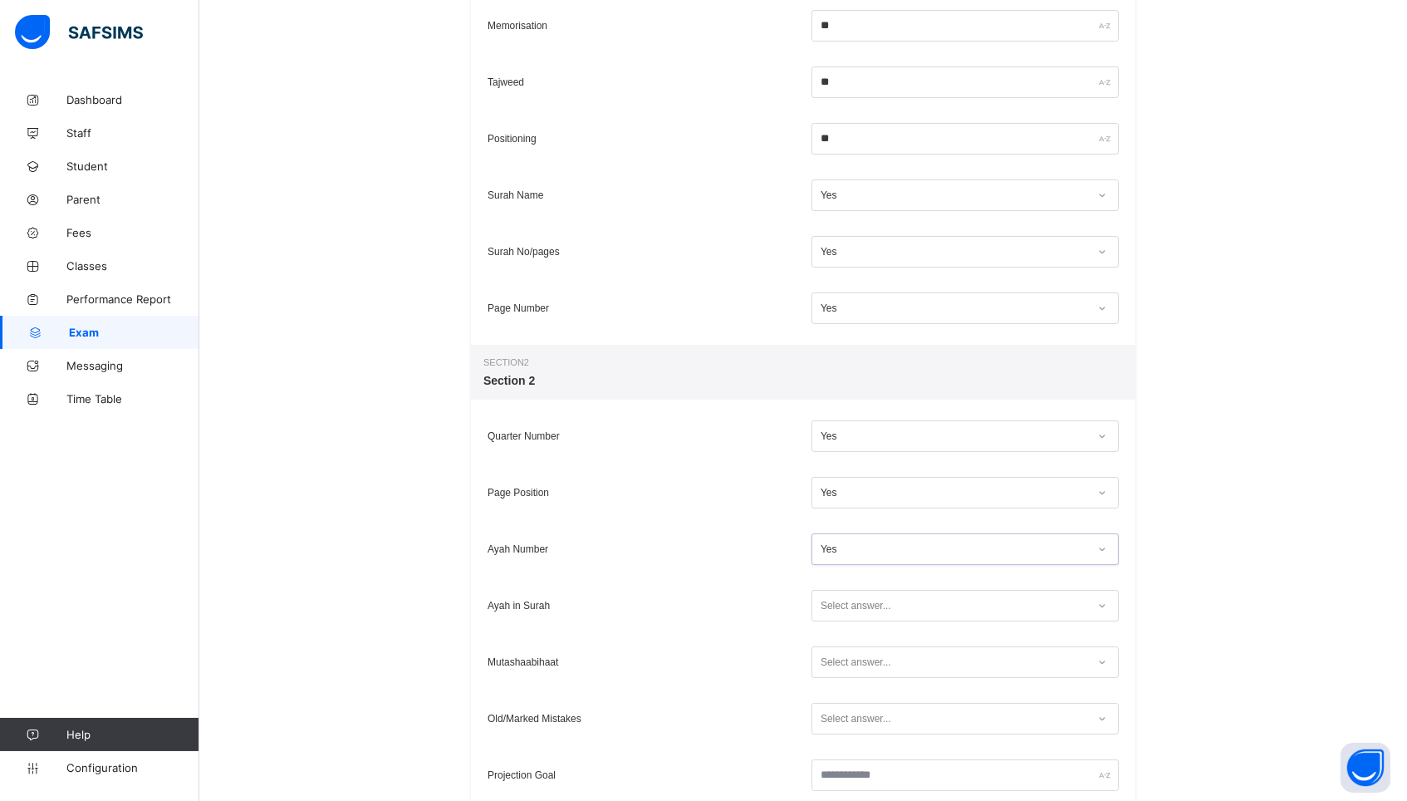
click at [856, 608] on div "Select answer..." at bounding box center [856, 606] width 71 height 32
click at [857, 673] on div "Yes" at bounding box center [966, 666] width 306 height 25
click at [856, 671] on div "Select answer..." at bounding box center [856, 662] width 71 height 32
click at [855, 724] on div "Yes" at bounding box center [966, 722] width 306 height 25
click at [855, 723] on div "Select answer..." at bounding box center [856, 719] width 71 height 32
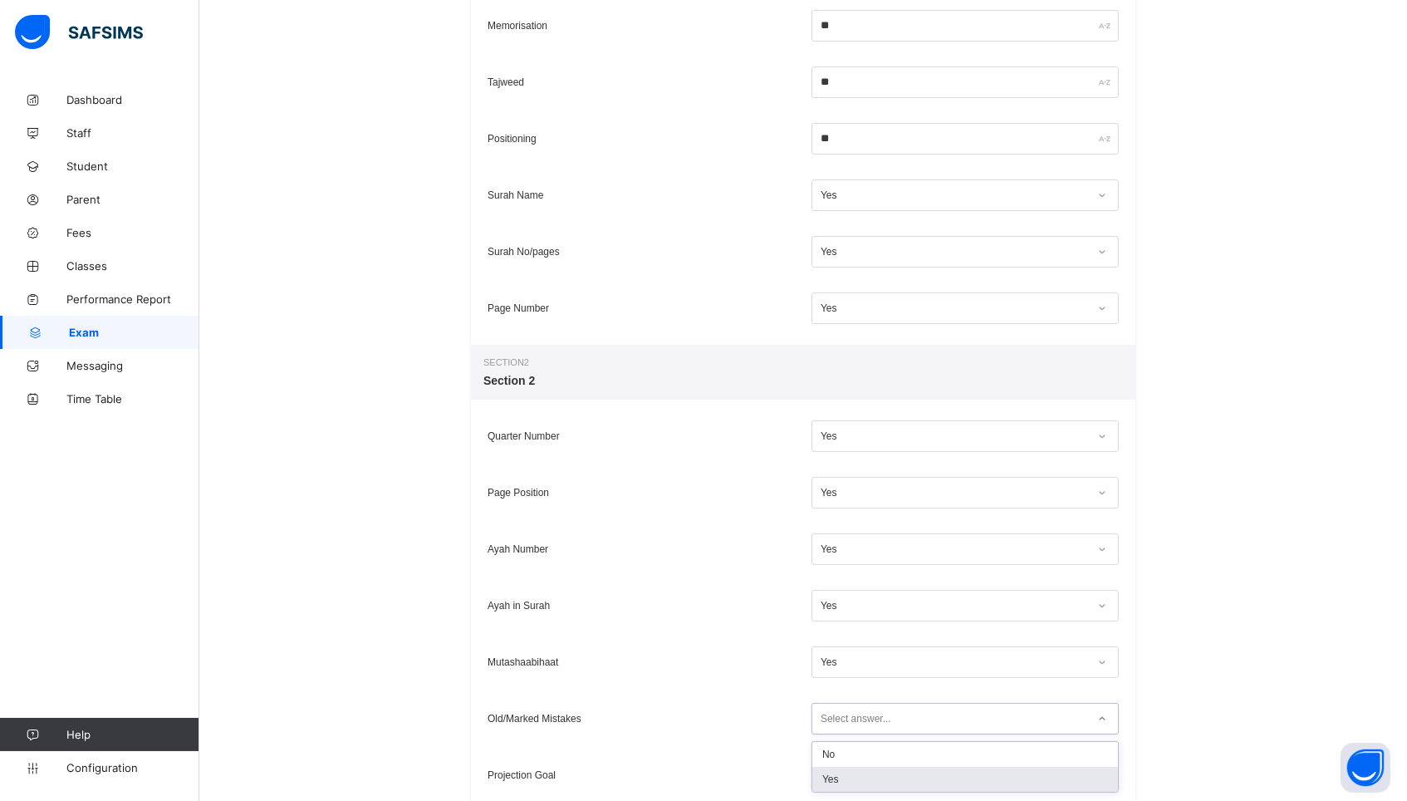
click at [854, 774] on div "Yes" at bounding box center [966, 779] width 306 height 25
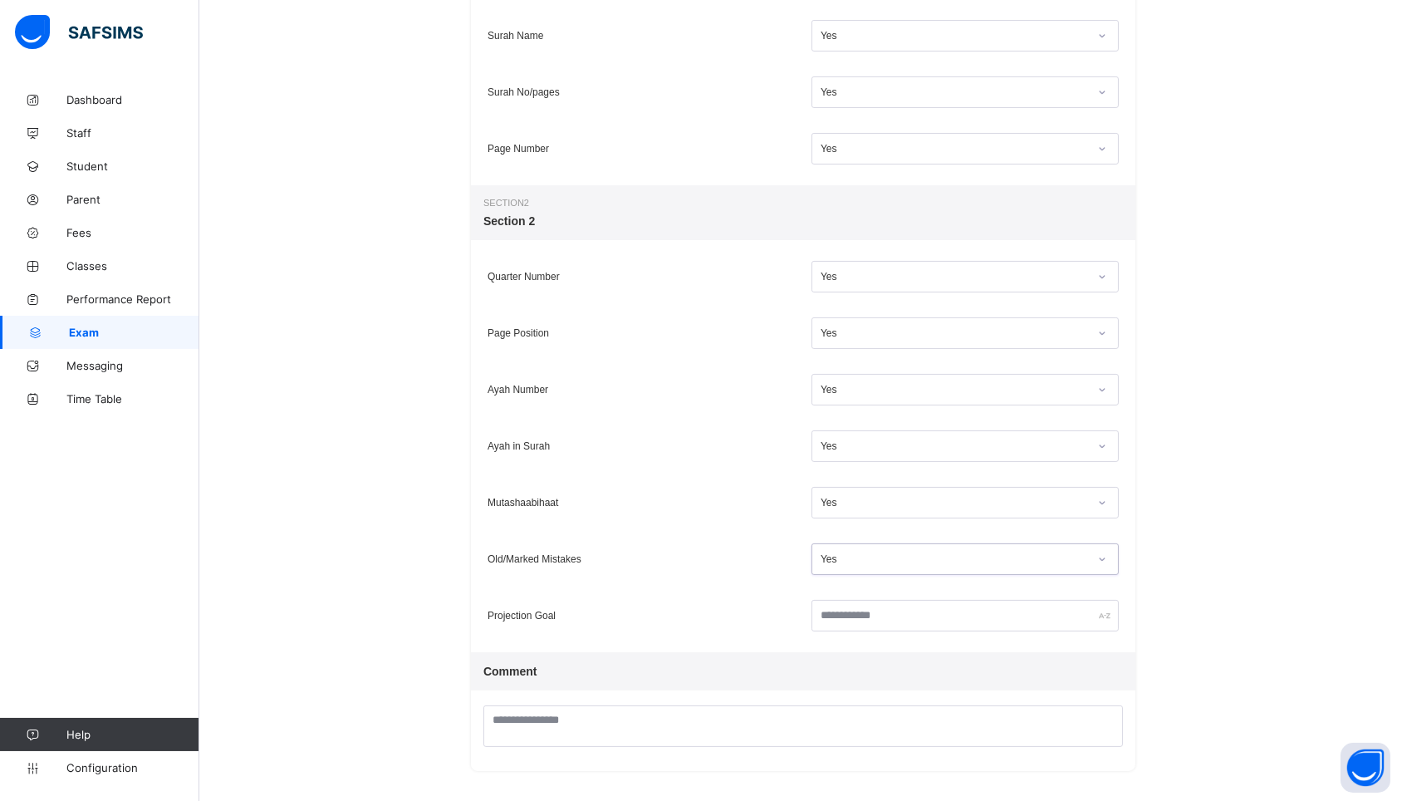
scroll to position [533, 0]
click at [833, 621] on input "text" at bounding box center [965, 617] width 307 height 32
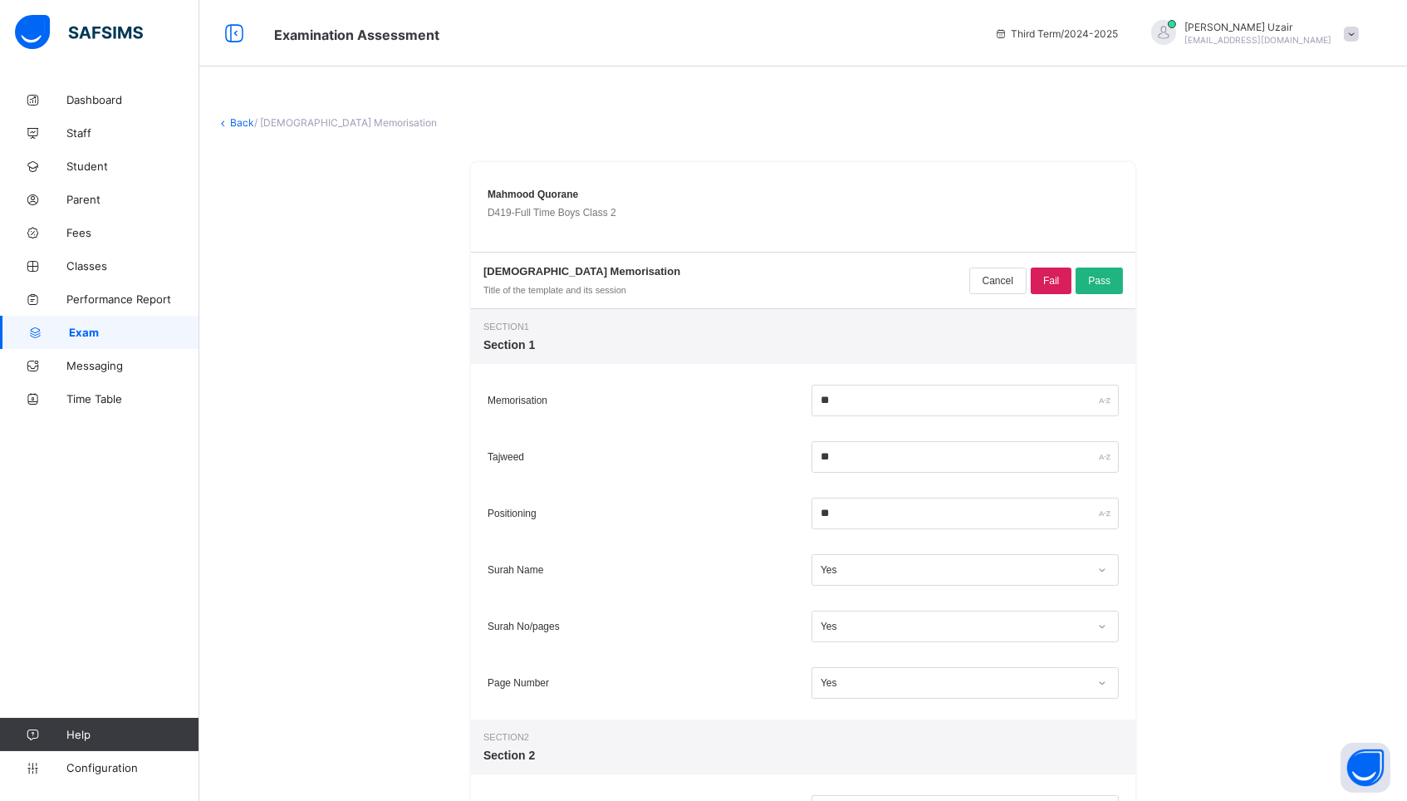
scroll to position [0, 0]
type input "********"
click at [1088, 275] on span "Pass" at bounding box center [1099, 281] width 22 height 12
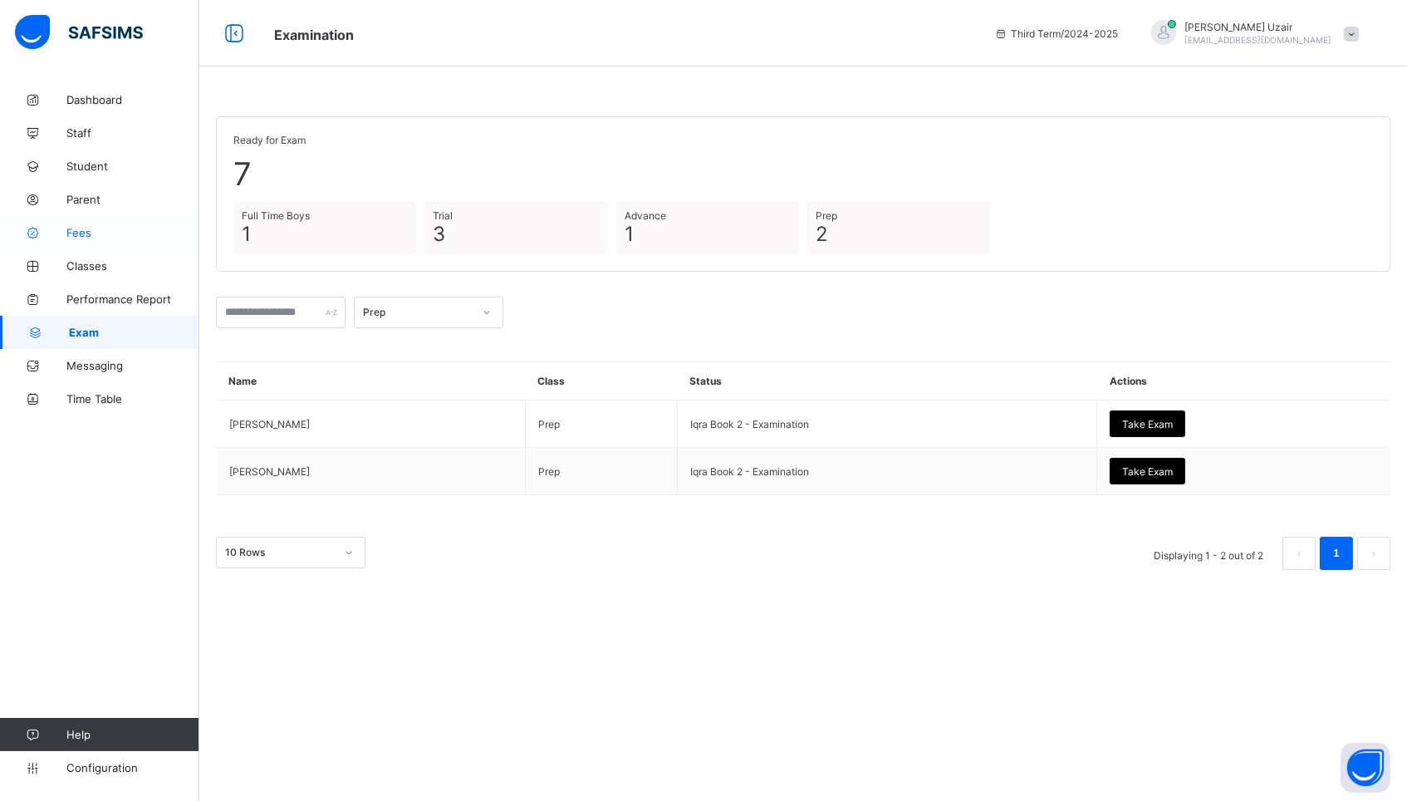
click at [109, 241] on link "Fees" at bounding box center [99, 232] width 199 height 33
select select "****"
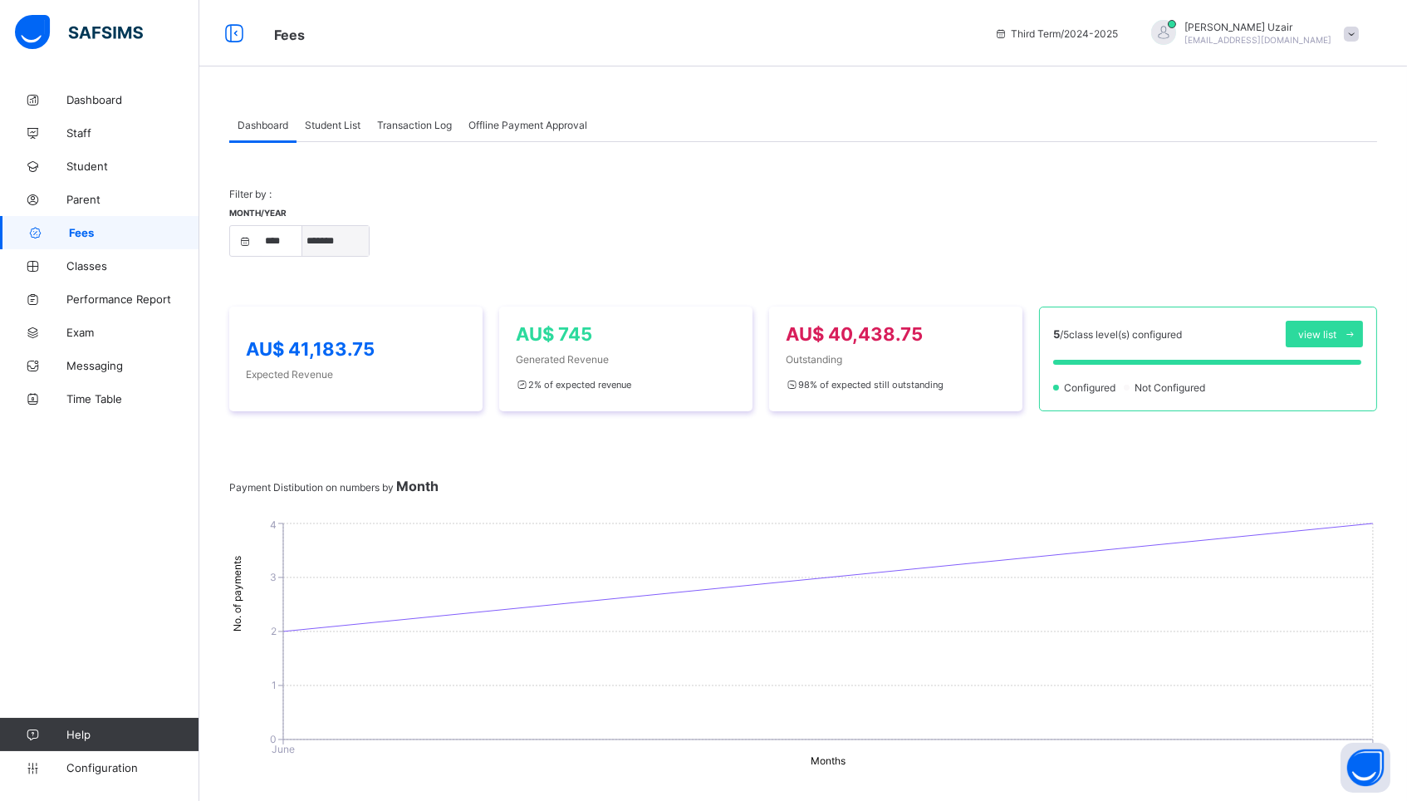
select select "*"
click at [411, 128] on span "Transaction Log" at bounding box center [414, 125] width 75 height 12
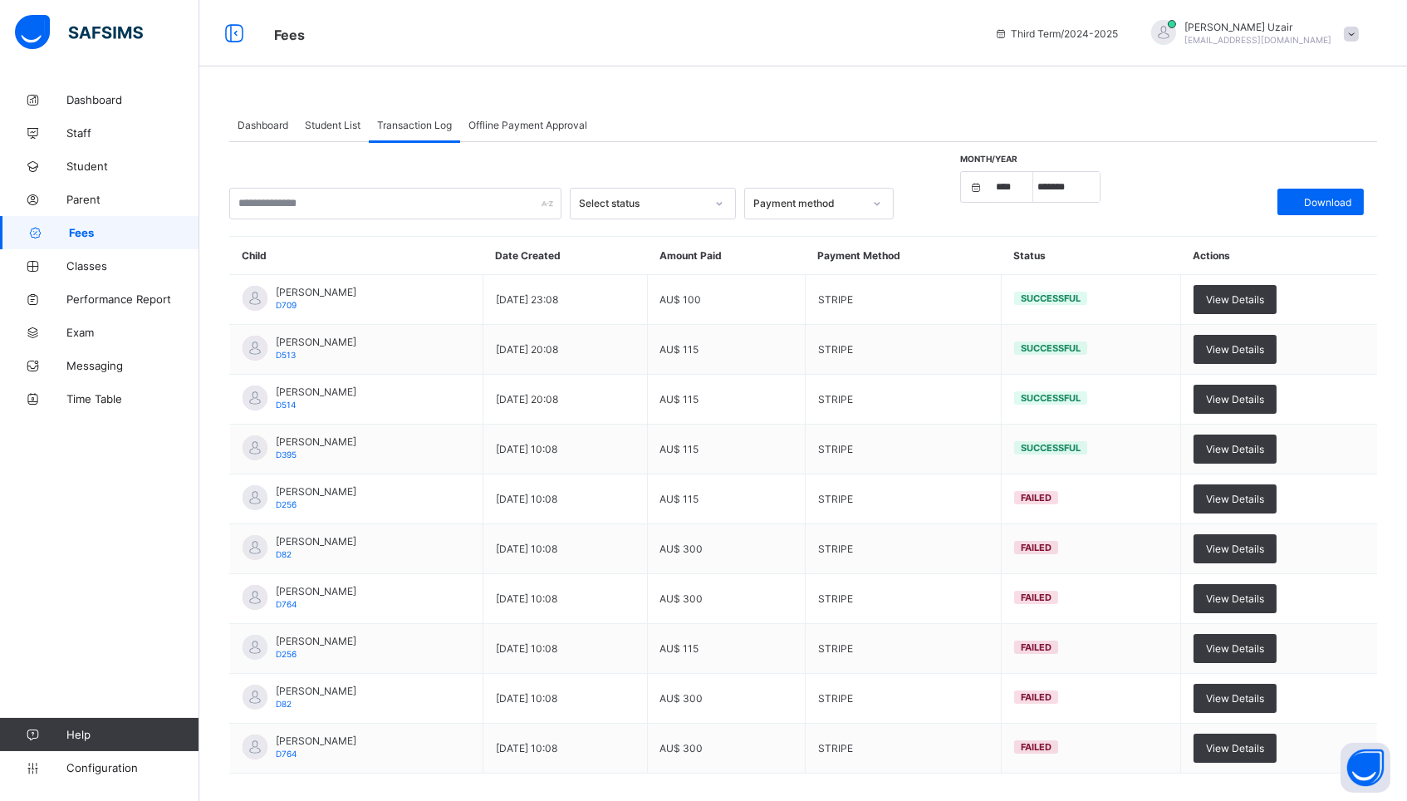
click at [320, 122] on span "Student List" at bounding box center [333, 125] width 56 height 12
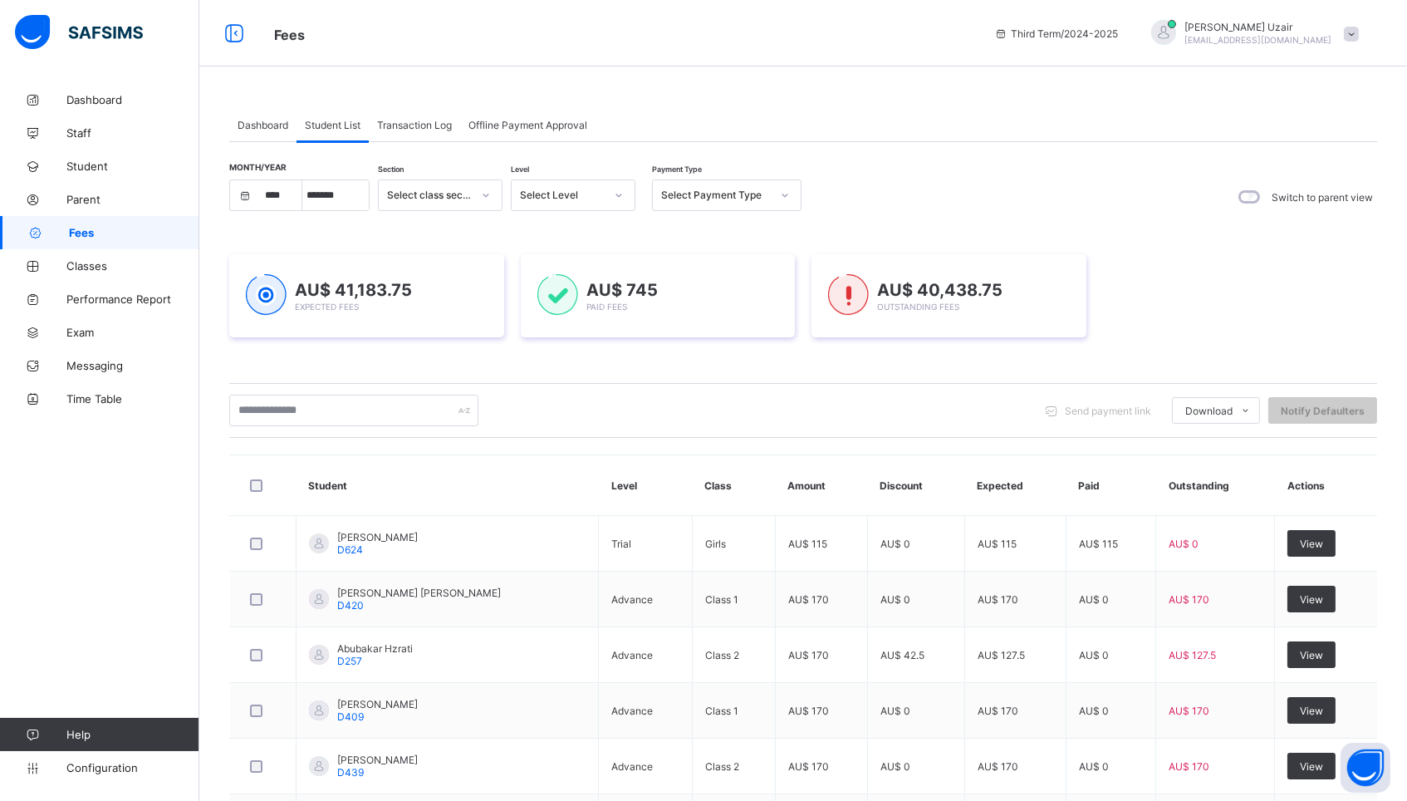
click at [740, 199] on div "Select Payment Type" at bounding box center [716, 195] width 110 height 12
click at [719, 307] on div "Unpaid" at bounding box center [727, 309] width 148 height 26
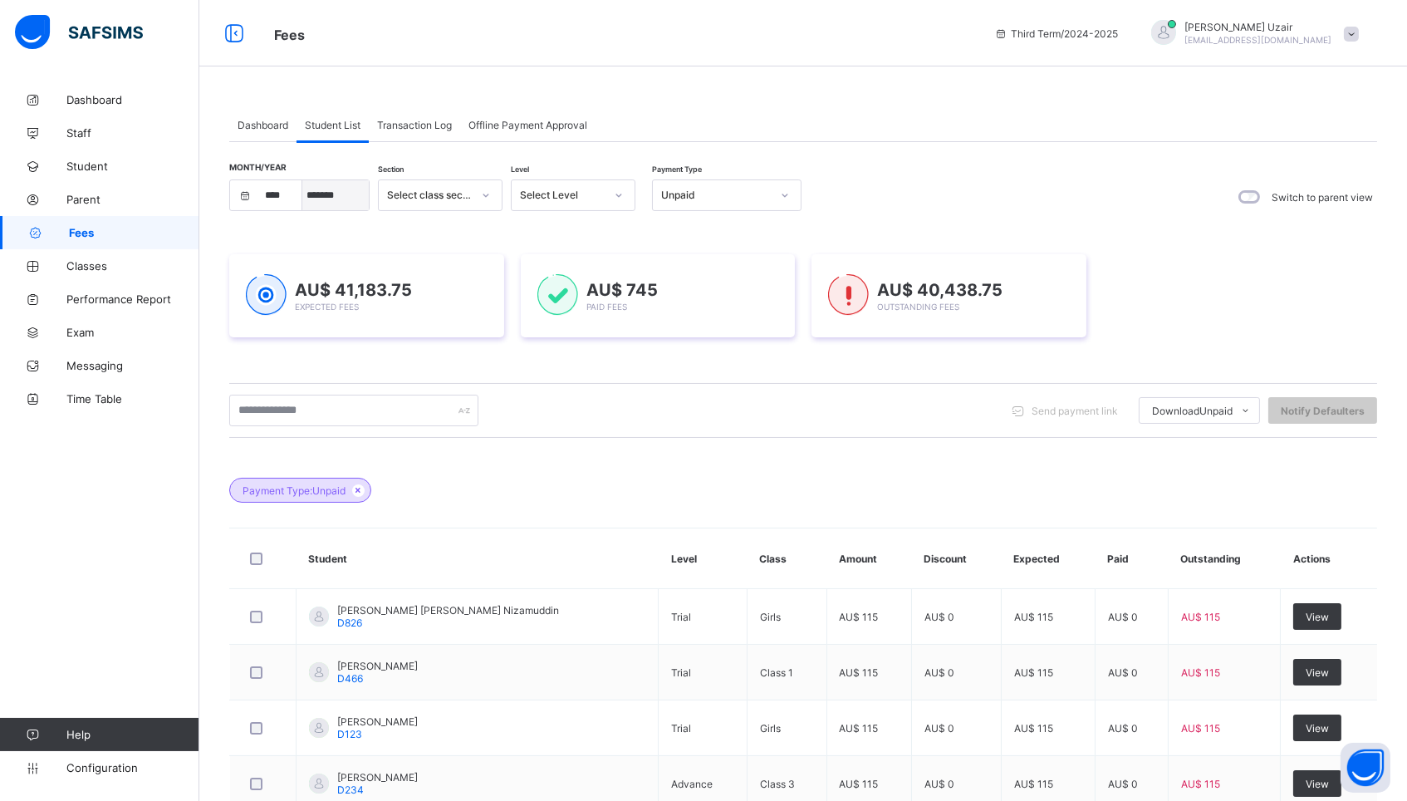
select select "*"
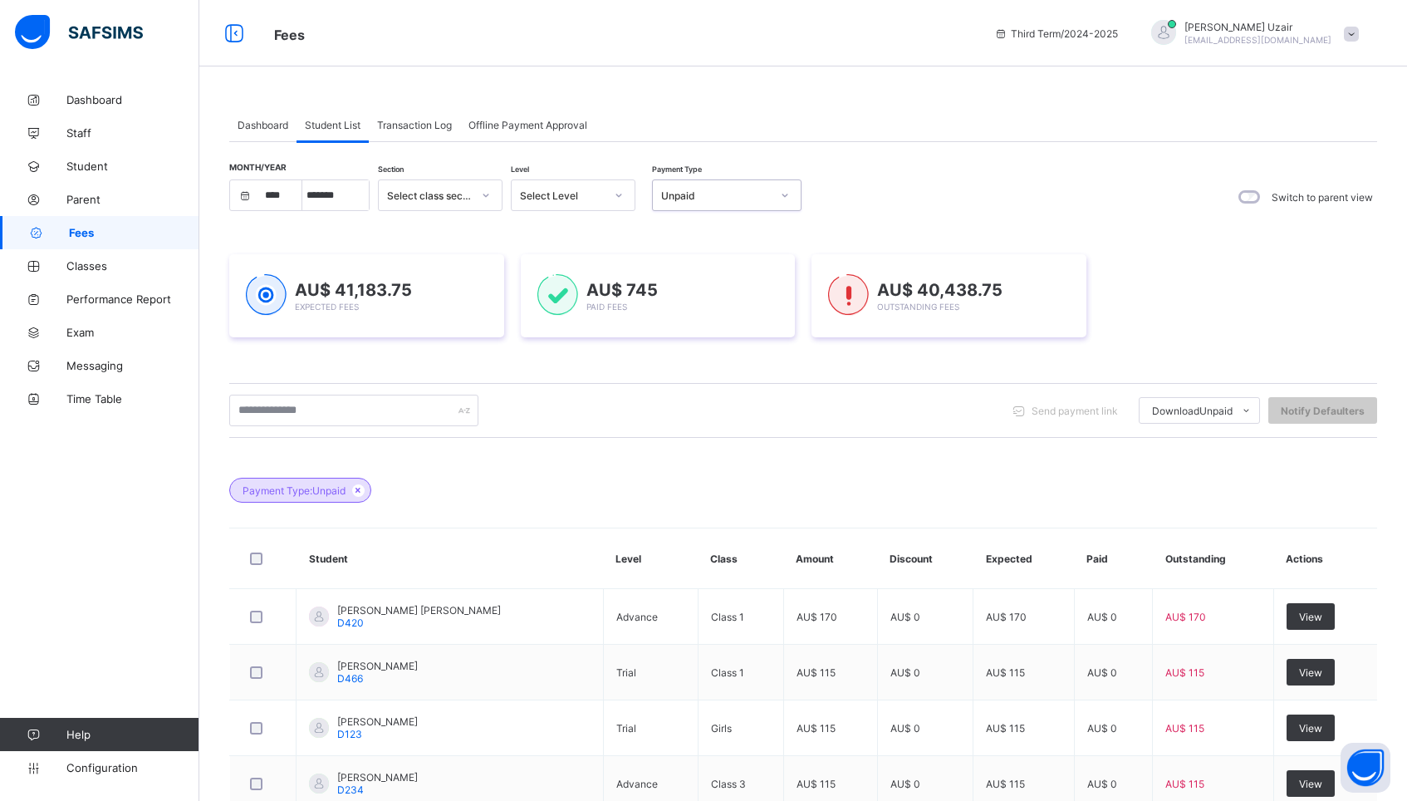
select select "****"
select select "*"
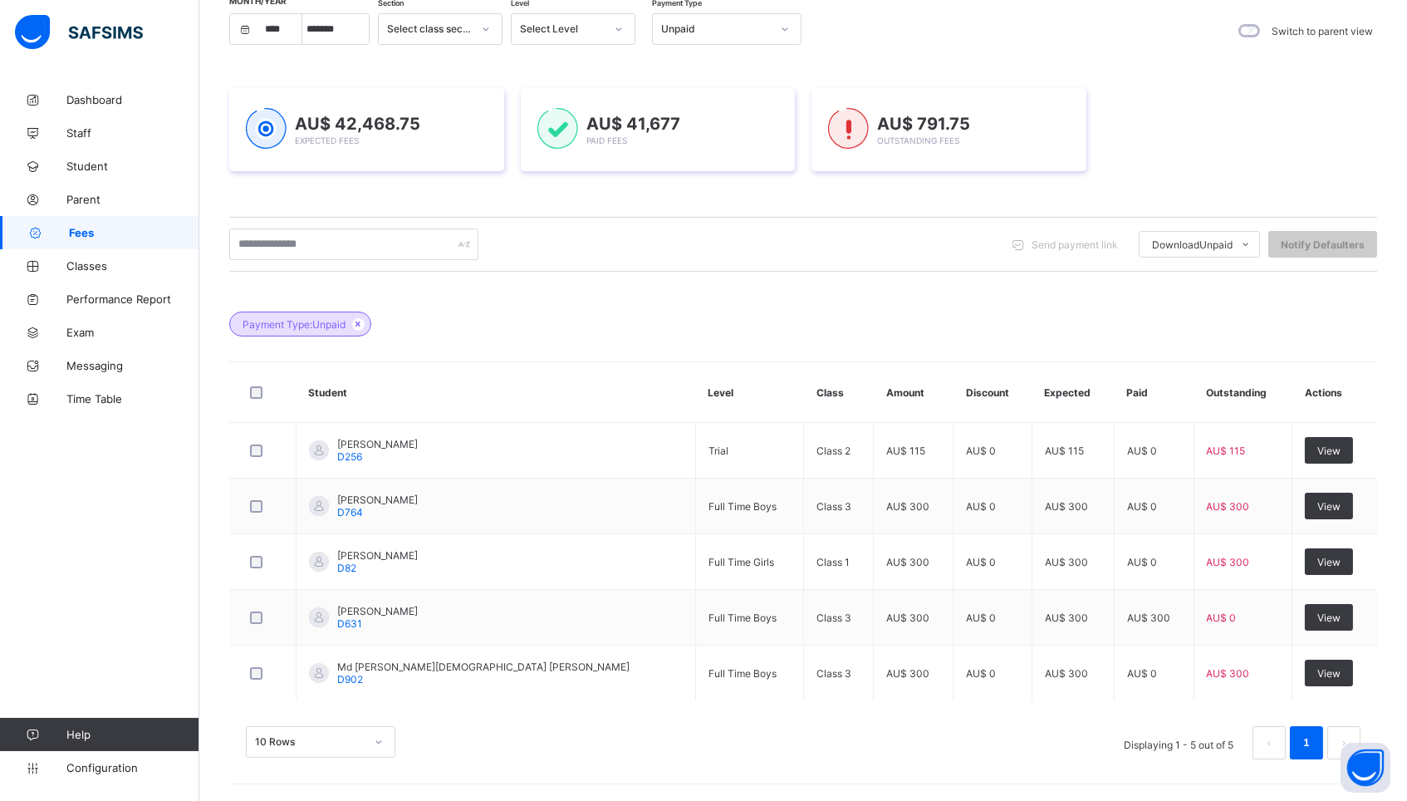
scroll to position [167, 0]
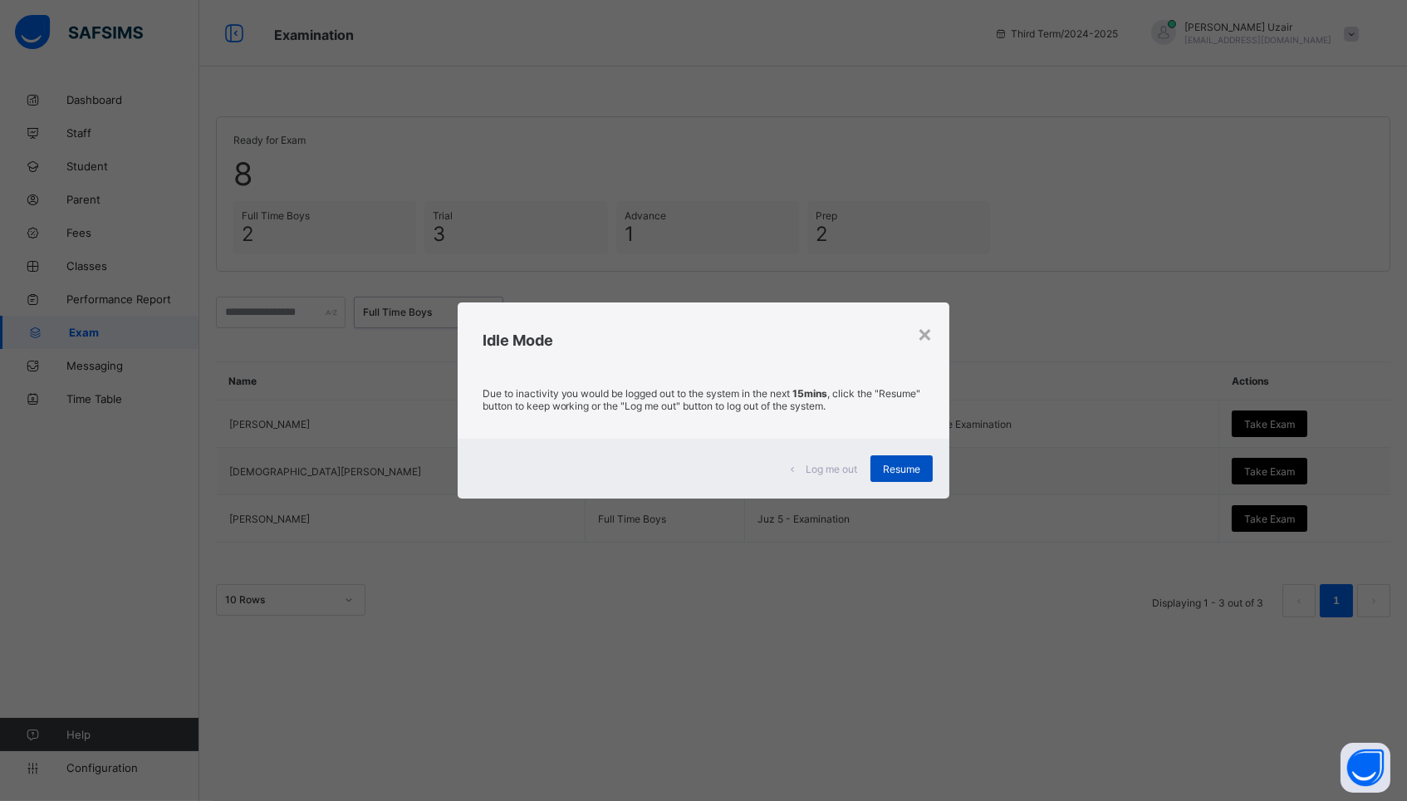
click at [891, 468] on span "Resume" at bounding box center [901, 469] width 37 height 12
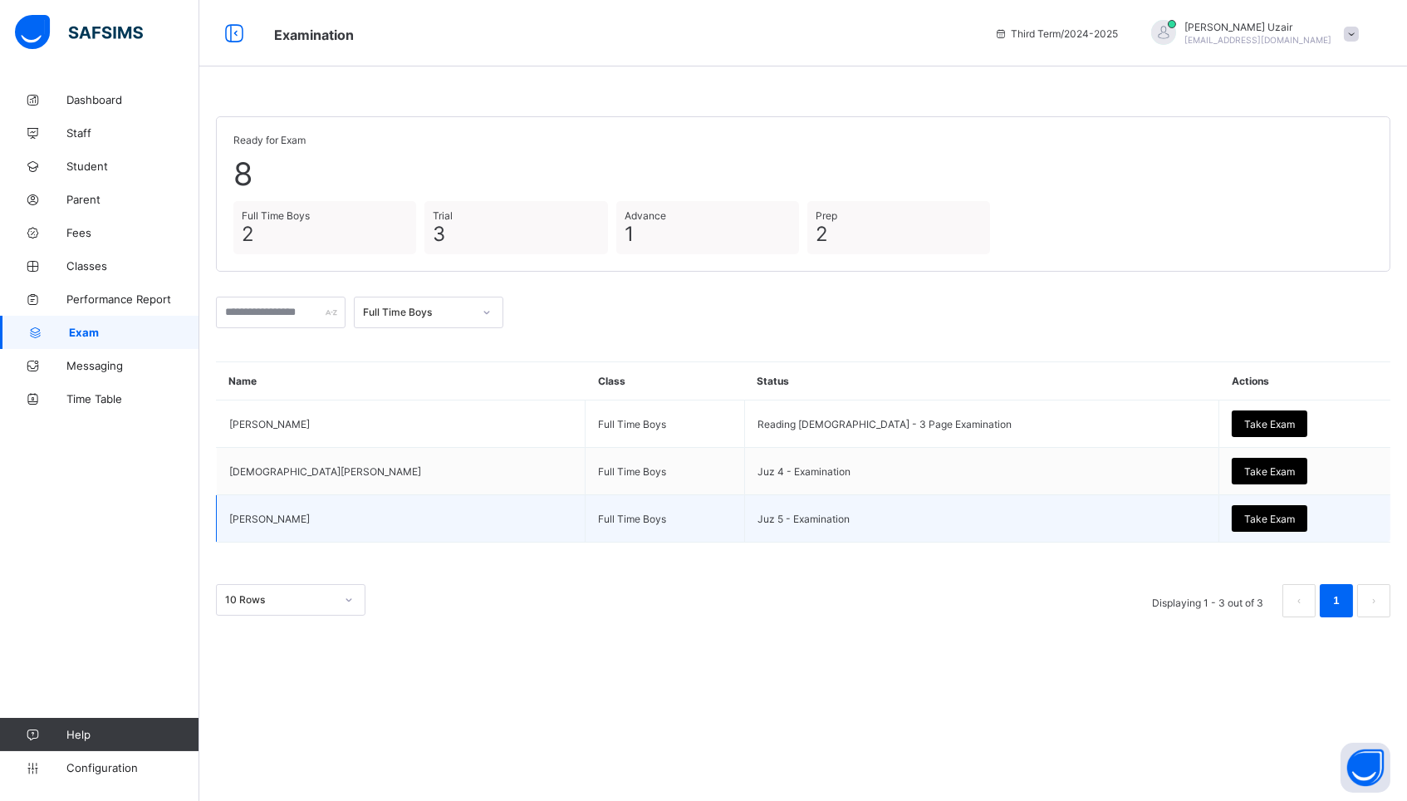
click at [258, 517] on td "Syed Hafeez Ali" at bounding box center [401, 518] width 369 height 47
click at [1232, 514] on div "Take Exam" at bounding box center [1270, 518] width 76 height 27
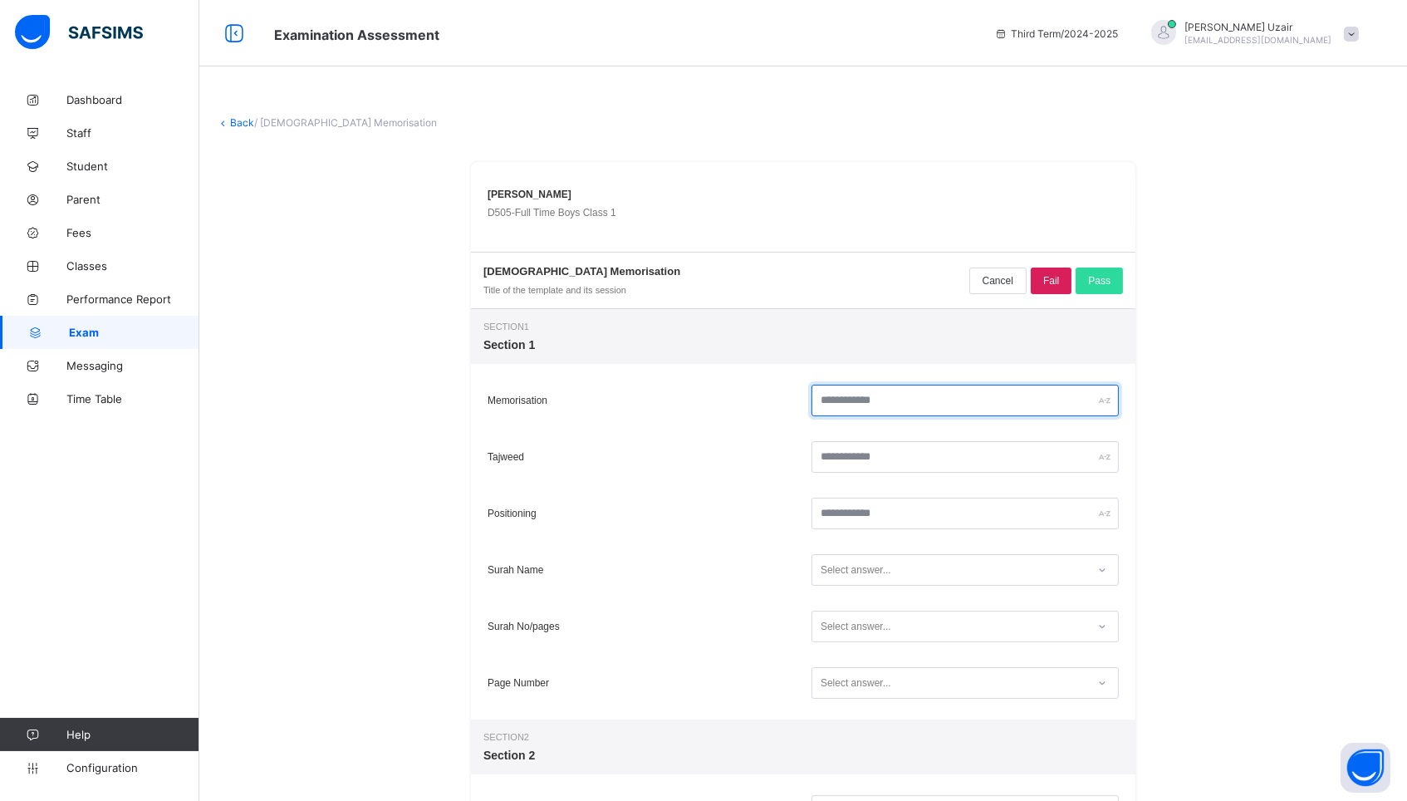
click at [922, 401] on input "text" at bounding box center [965, 401] width 307 height 32
type input "**"
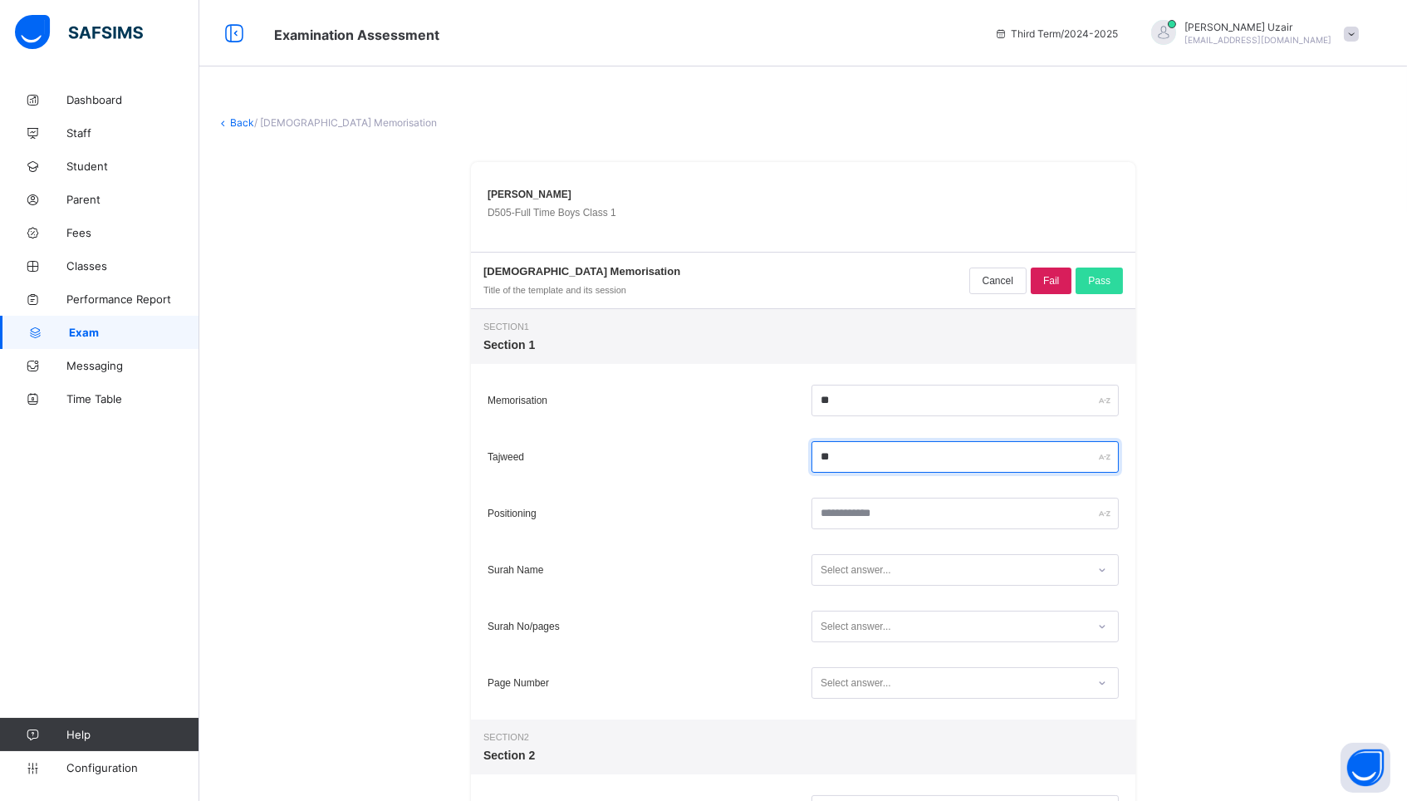
type input "**"
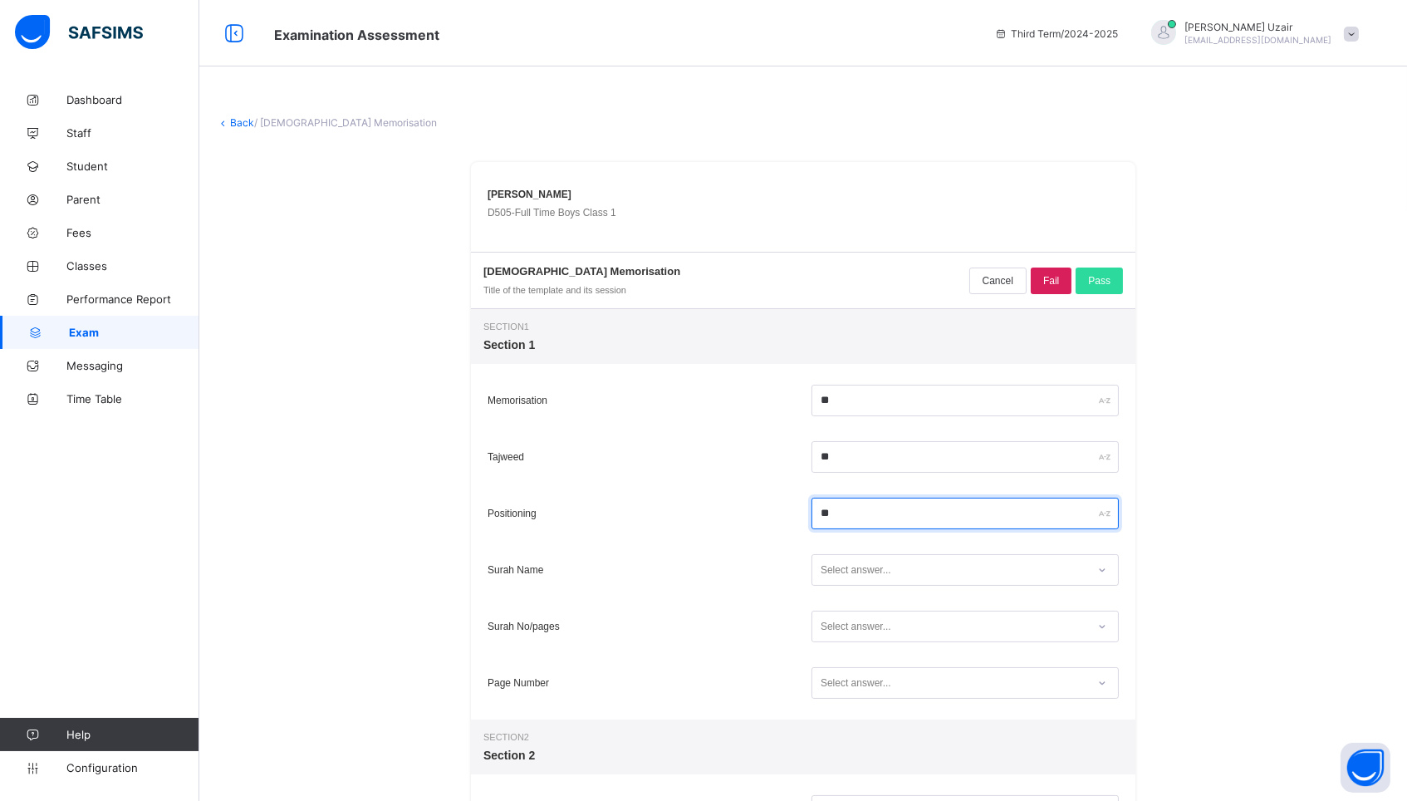
type input "**"
click at [916, 587] on div "Select answer..." at bounding box center [966, 570] width 316 height 40
click at [915, 572] on div "Select answer..." at bounding box center [950, 570] width 274 height 22
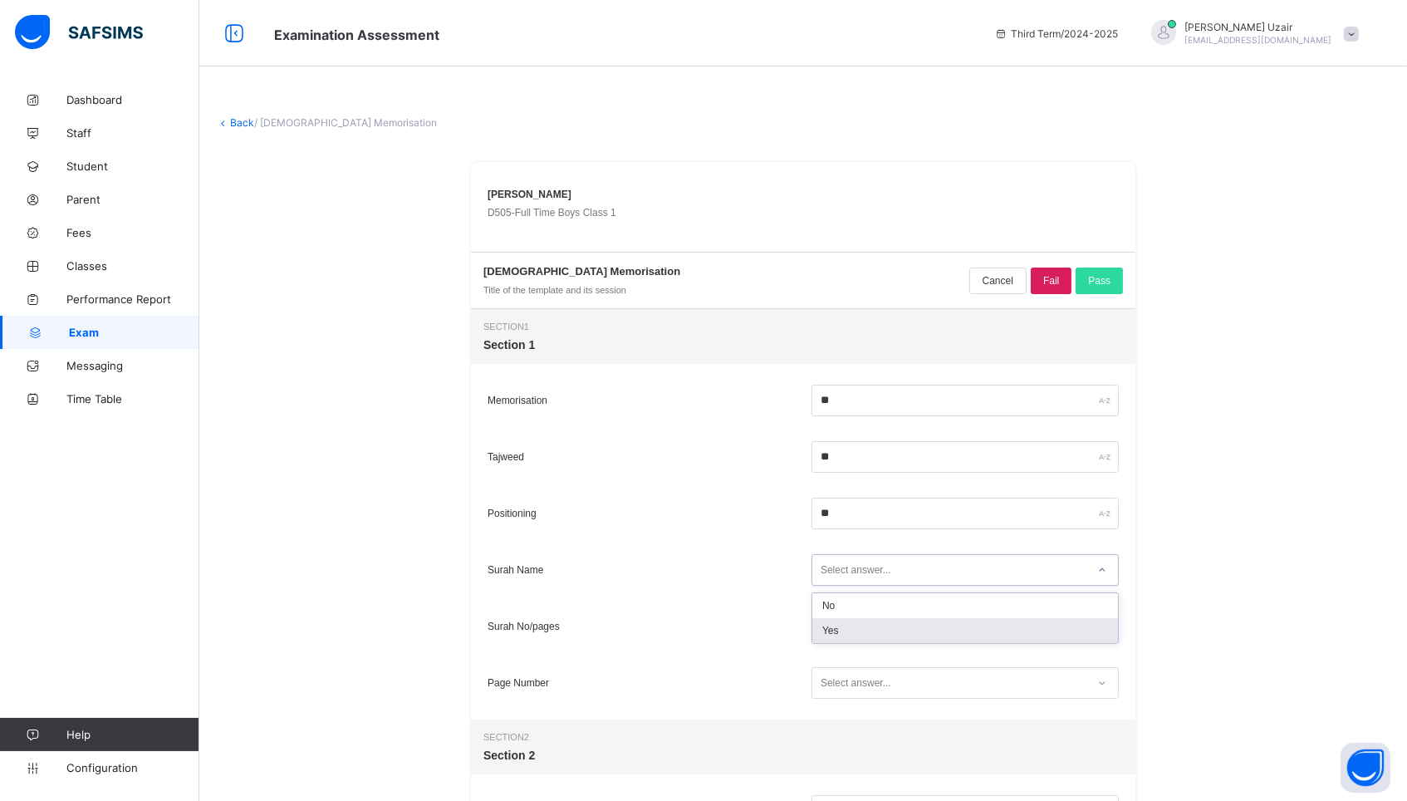
click at [892, 628] on div "Yes" at bounding box center [966, 630] width 306 height 25
click at [892, 628] on div "Select answer..." at bounding box center [950, 627] width 274 height 22
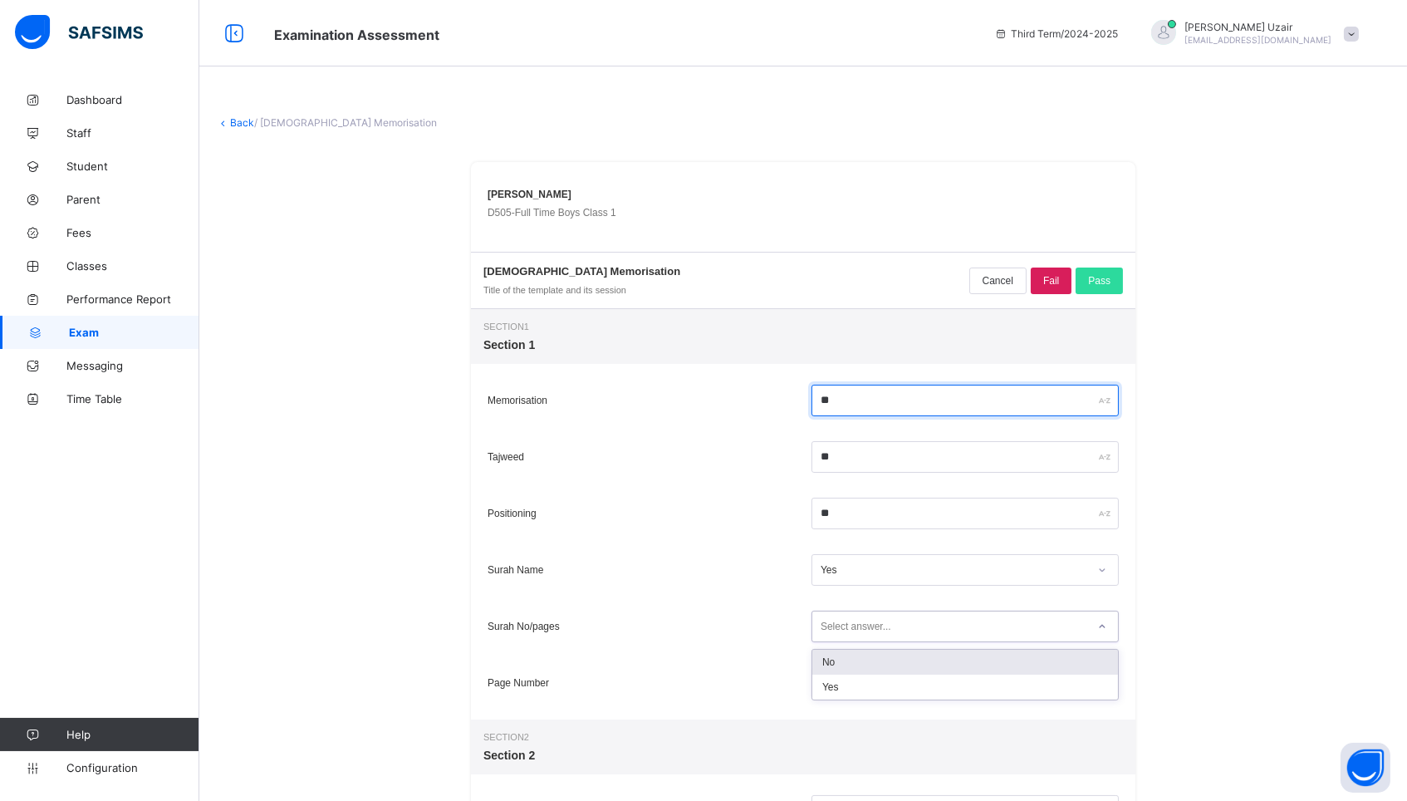
click at [835, 406] on input "**" at bounding box center [965, 401] width 307 height 32
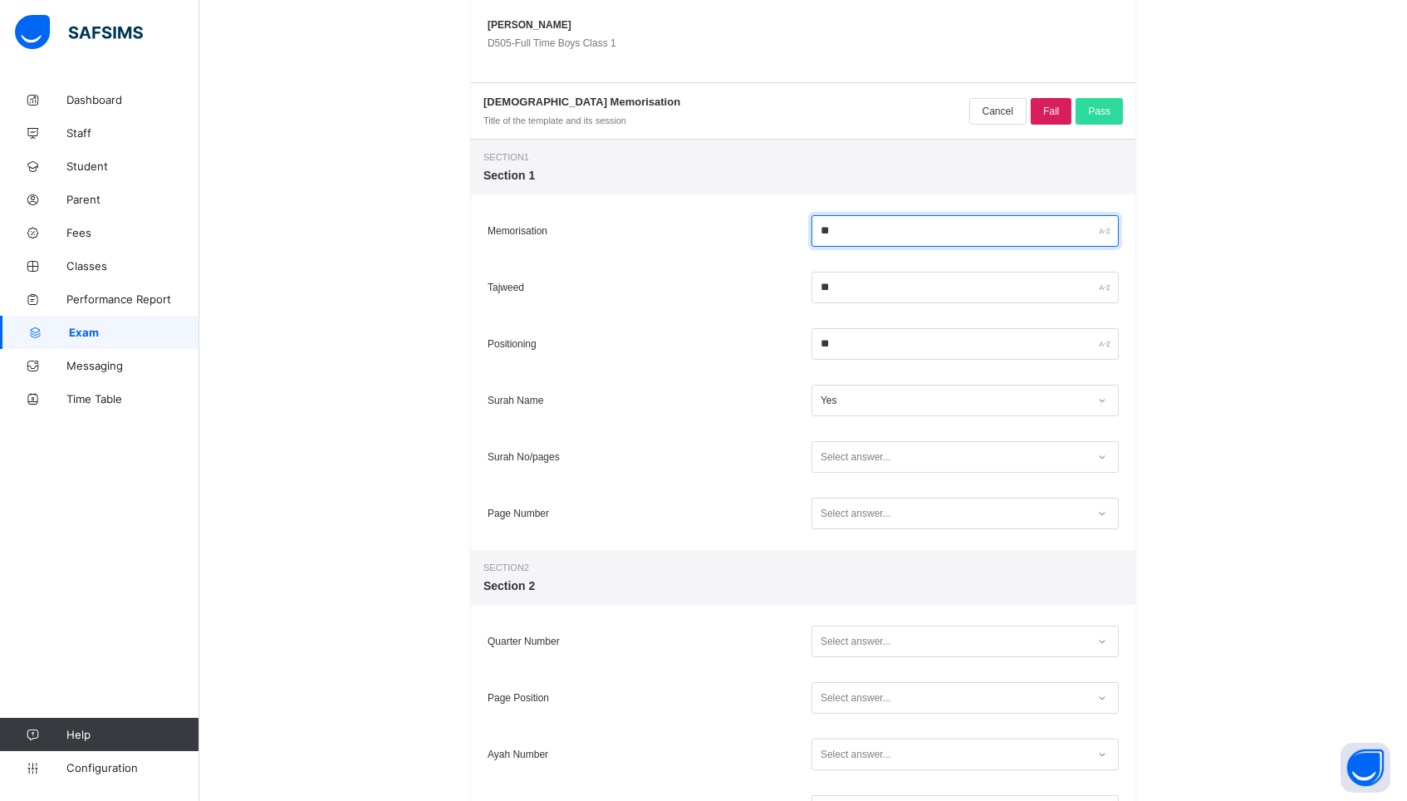
type input "**"
click at [857, 463] on div "Select answer..." at bounding box center [856, 457] width 71 height 32
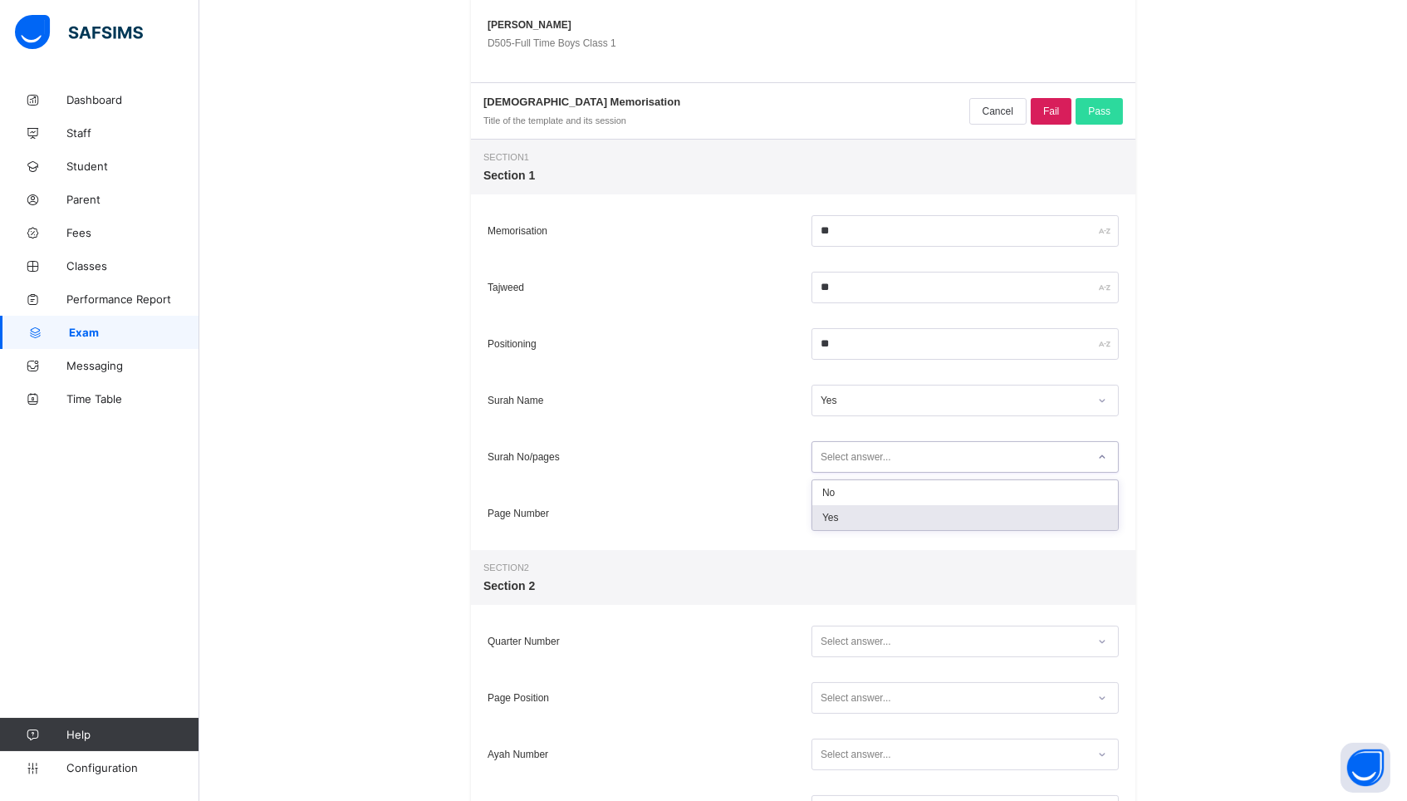
click at [844, 508] on div "Yes" at bounding box center [966, 517] width 306 height 25
click at [844, 508] on div "Select answer..." at bounding box center [856, 514] width 71 height 32
click at [840, 569] on div "Yes" at bounding box center [966, 574] width 306 height 25
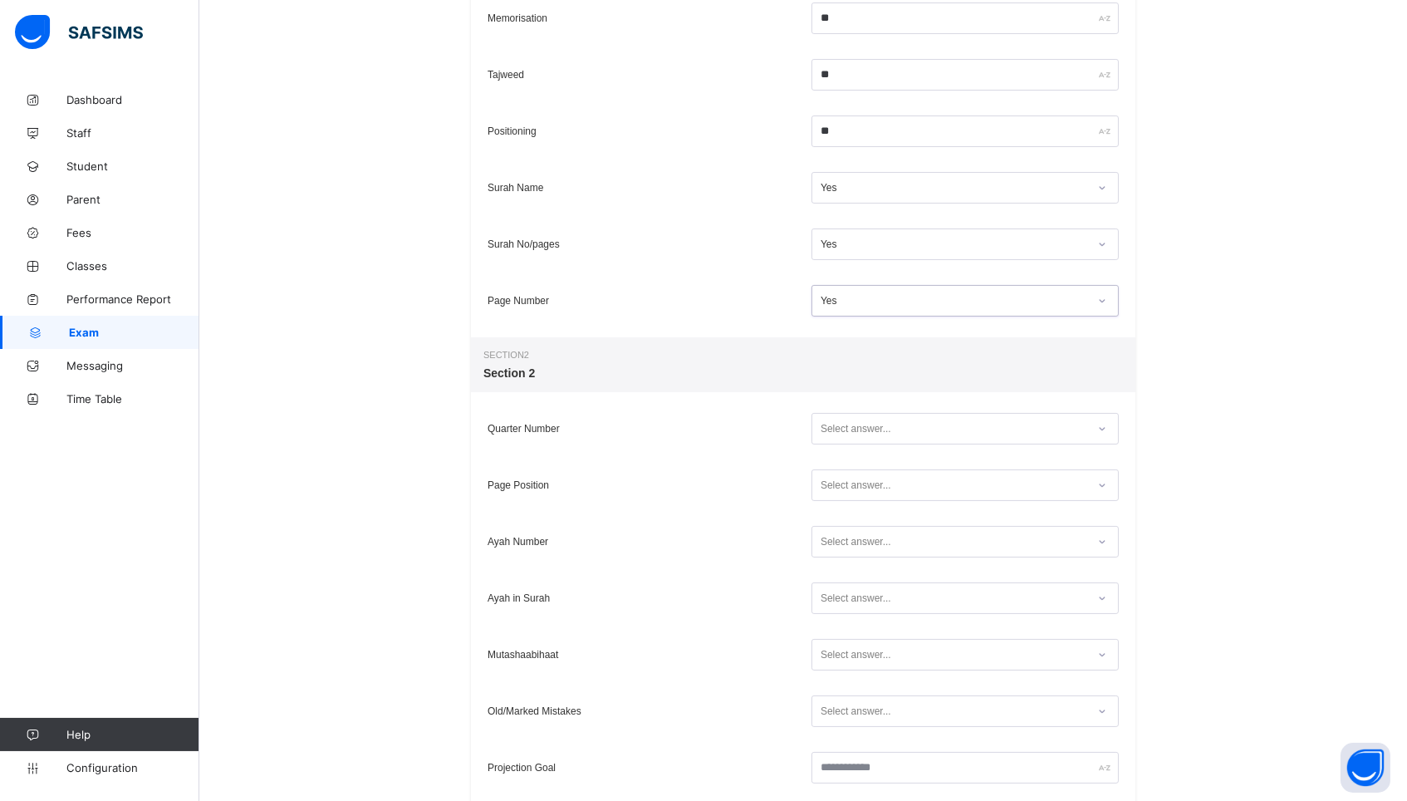
scroll to position [485, 0]
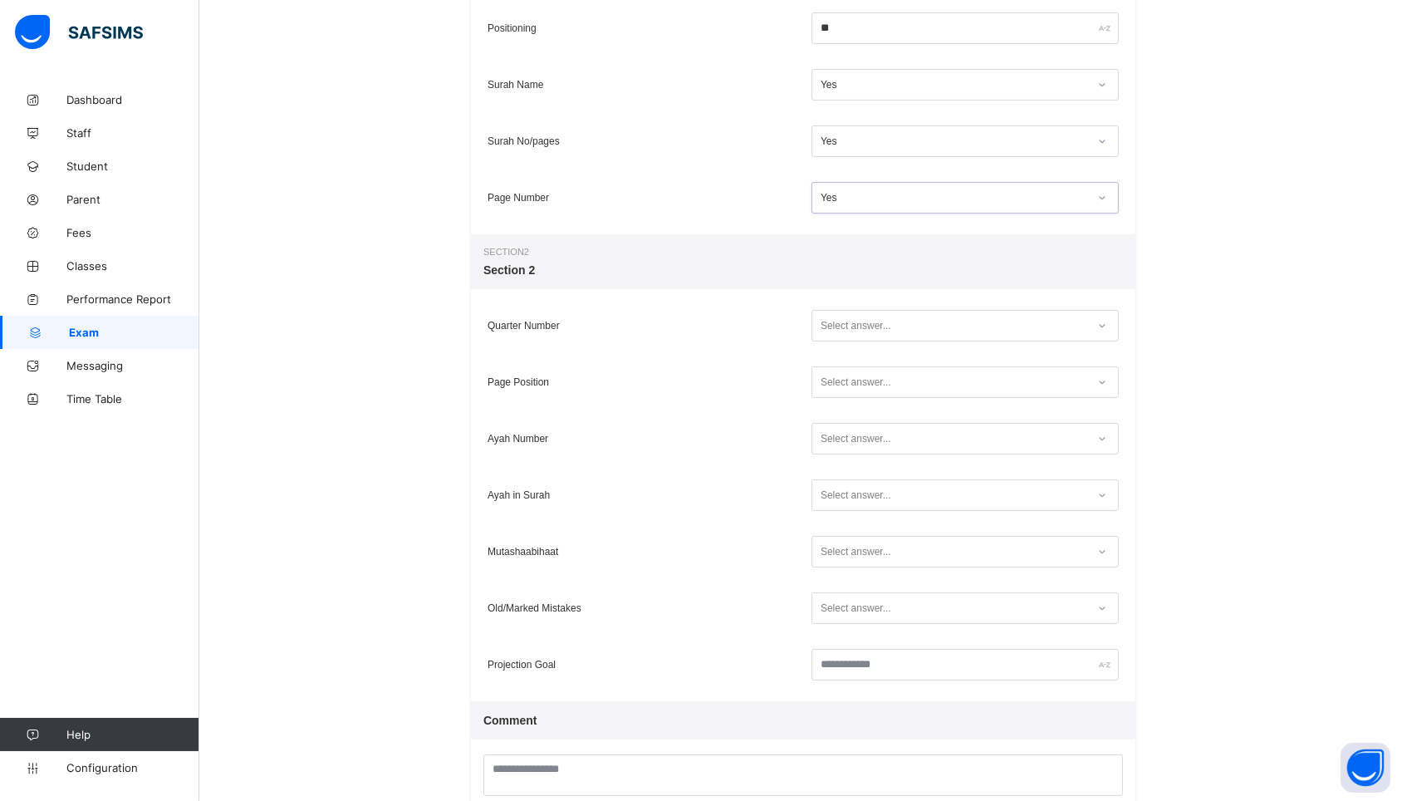
click at [833, 334] on div "Select answer..." at bounding box center [856, 326] width 71 height 32
click at [827, 381] on div "Yes" at bounding box center [966, 386] width 306 height 25
click at [827, 390] on div "Select answer..." at bounding box center [856, 382] width 71 height 32
click at [827, 439] on div "Yes" at bounding box center [966, 442] width 306 height 25
click at [827, 439] on div "Select answer..." at bounding box center [856, 439] width 71 height 32
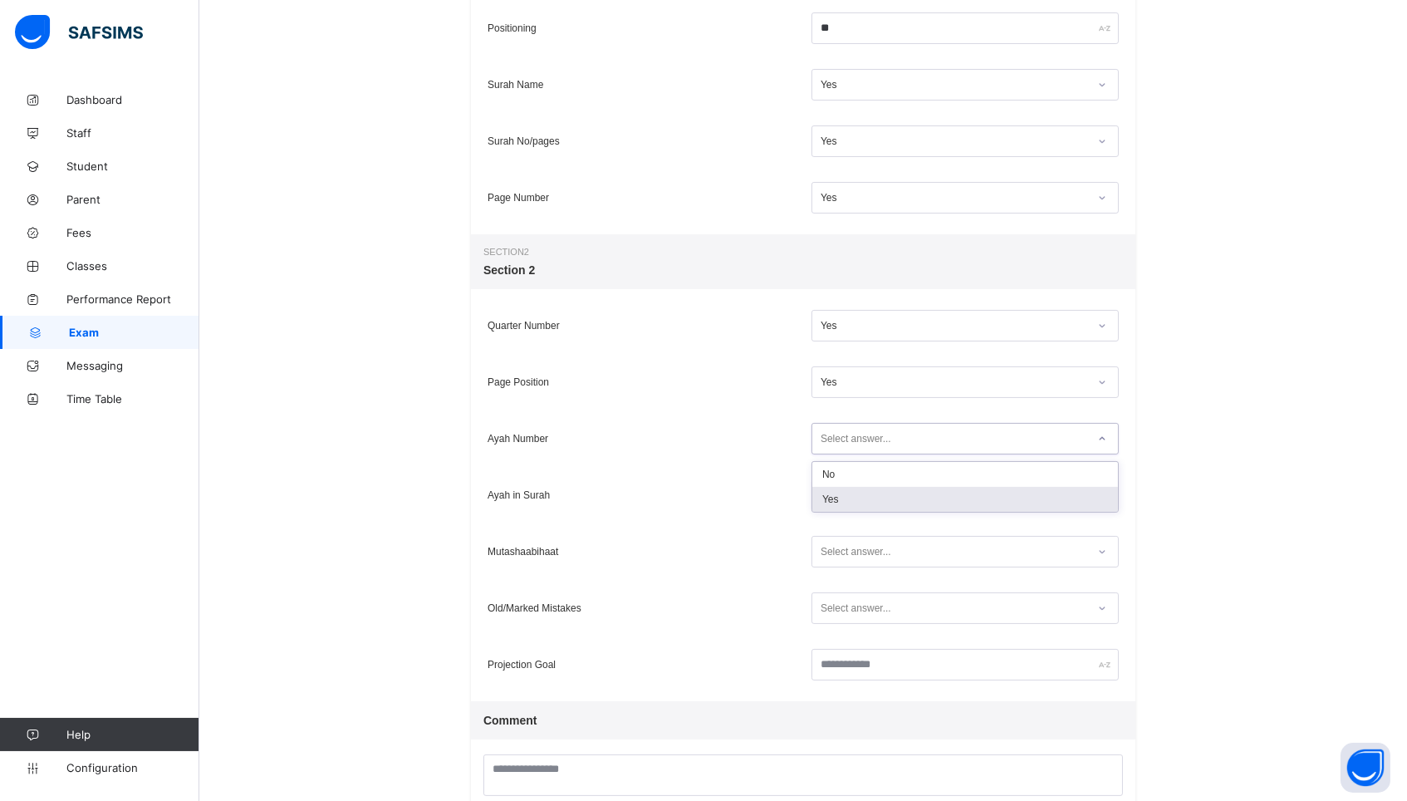
click at [833, 518] on div "Ayah in Surah Select answer..." at bounding box center [803, 495] width 665 height 56
click at [839, 440] on div "Select answer..." at bounding box center [856, 439] width 71 height 32
click at [837, 500] on div "Yes" at bounding box center [966, 499] width 306 height 25
click at [840, 490] on div "Select answer..." at bounding box center [856, 495] width 71 height 32
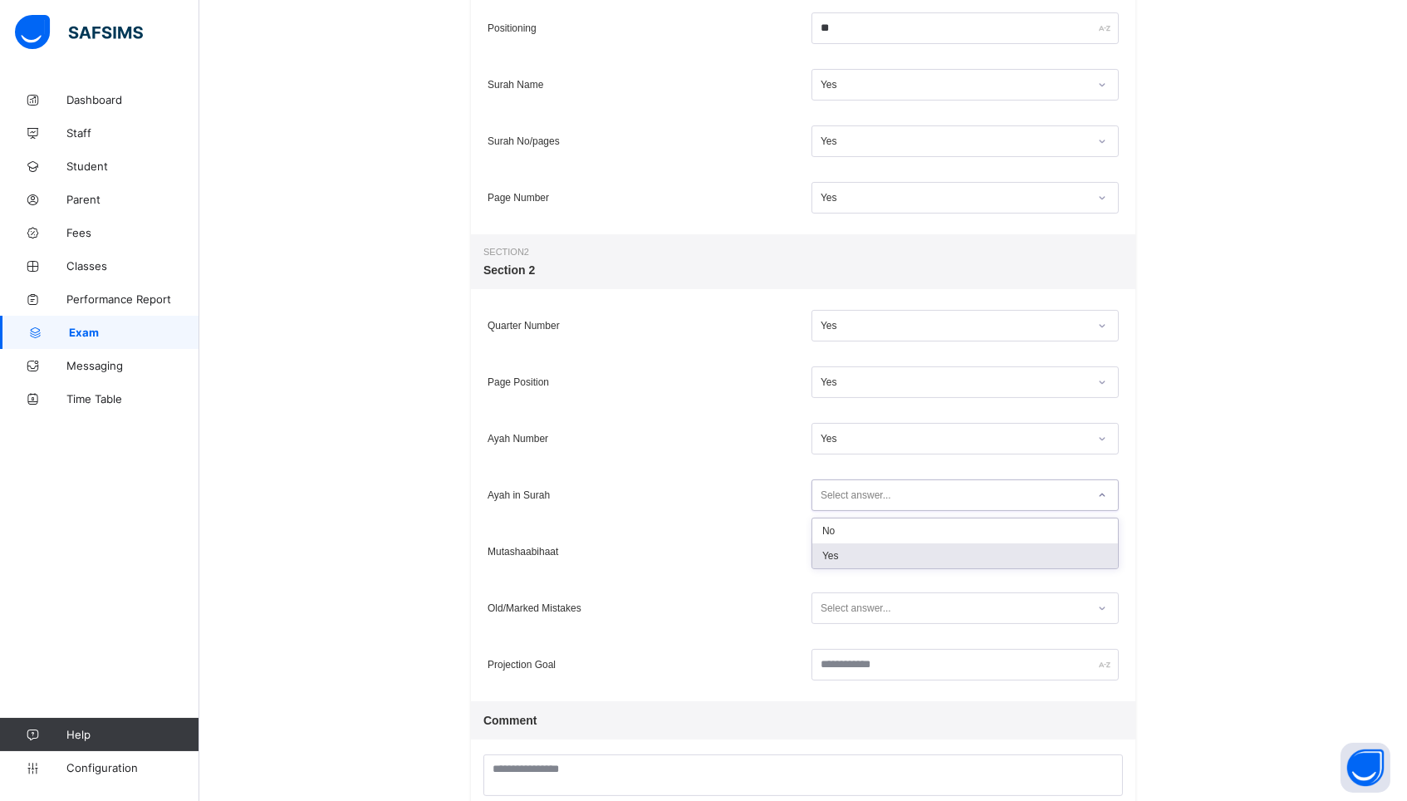
click at [837, 553] on div "Yes" at bounding box center [966, 555] width 306 height 25
click at [837, 553] on div "Select answer..." at bounding box center [856, 552] width 71 height 32
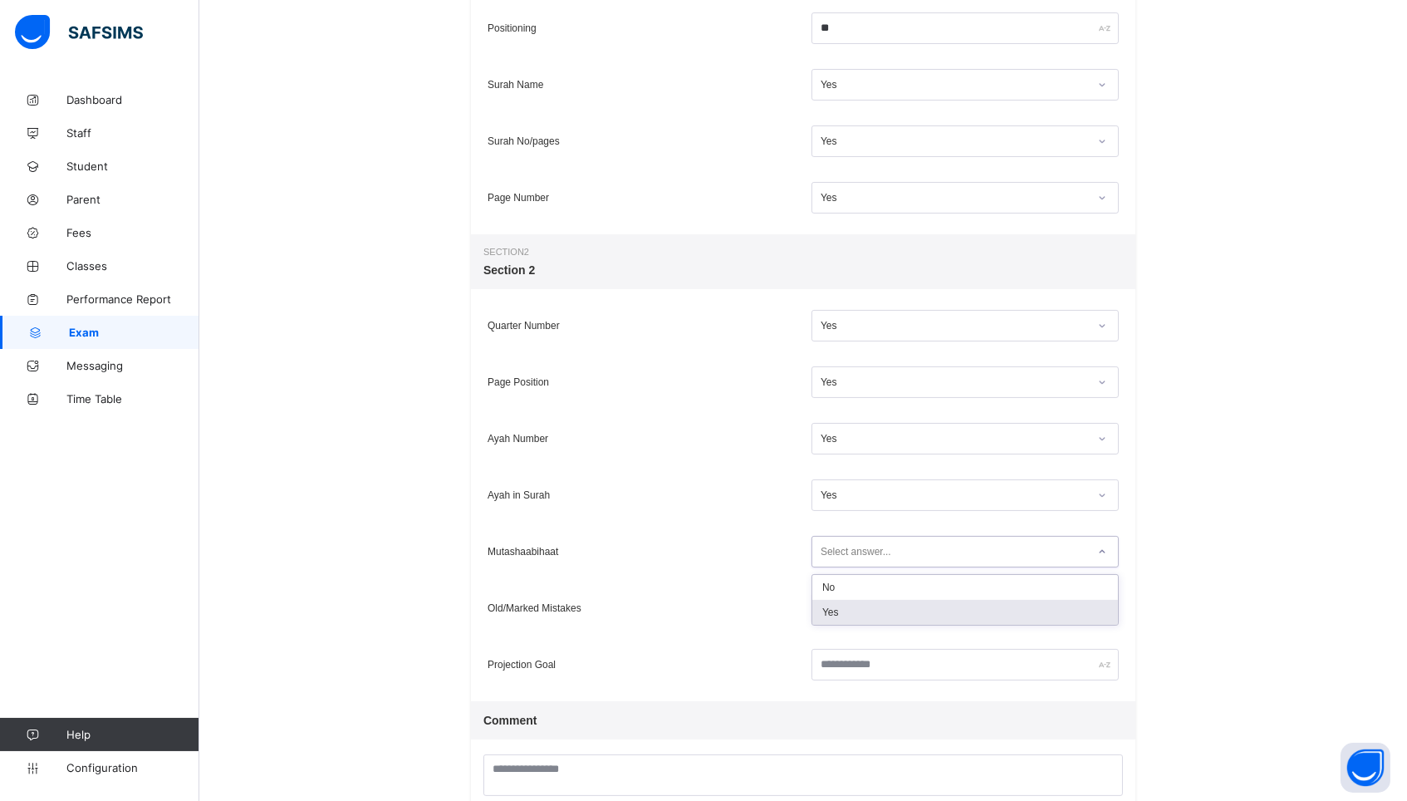
click at [839, 616] on div "Yes" at bounding box center [966, 612] width 306 height 25
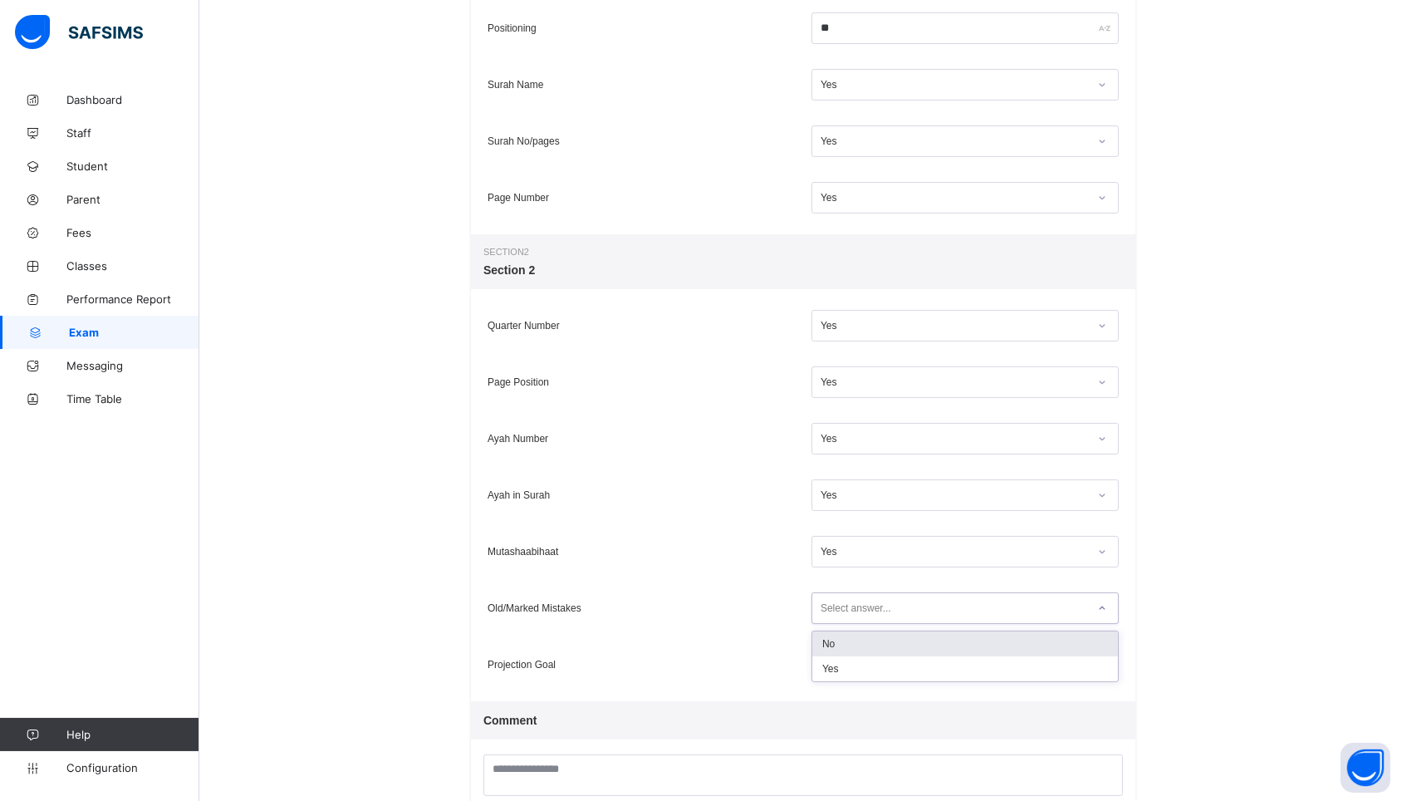
click at [828, 606] on div "Select answer..." at bounding box center [856, 608] width 71 height 32
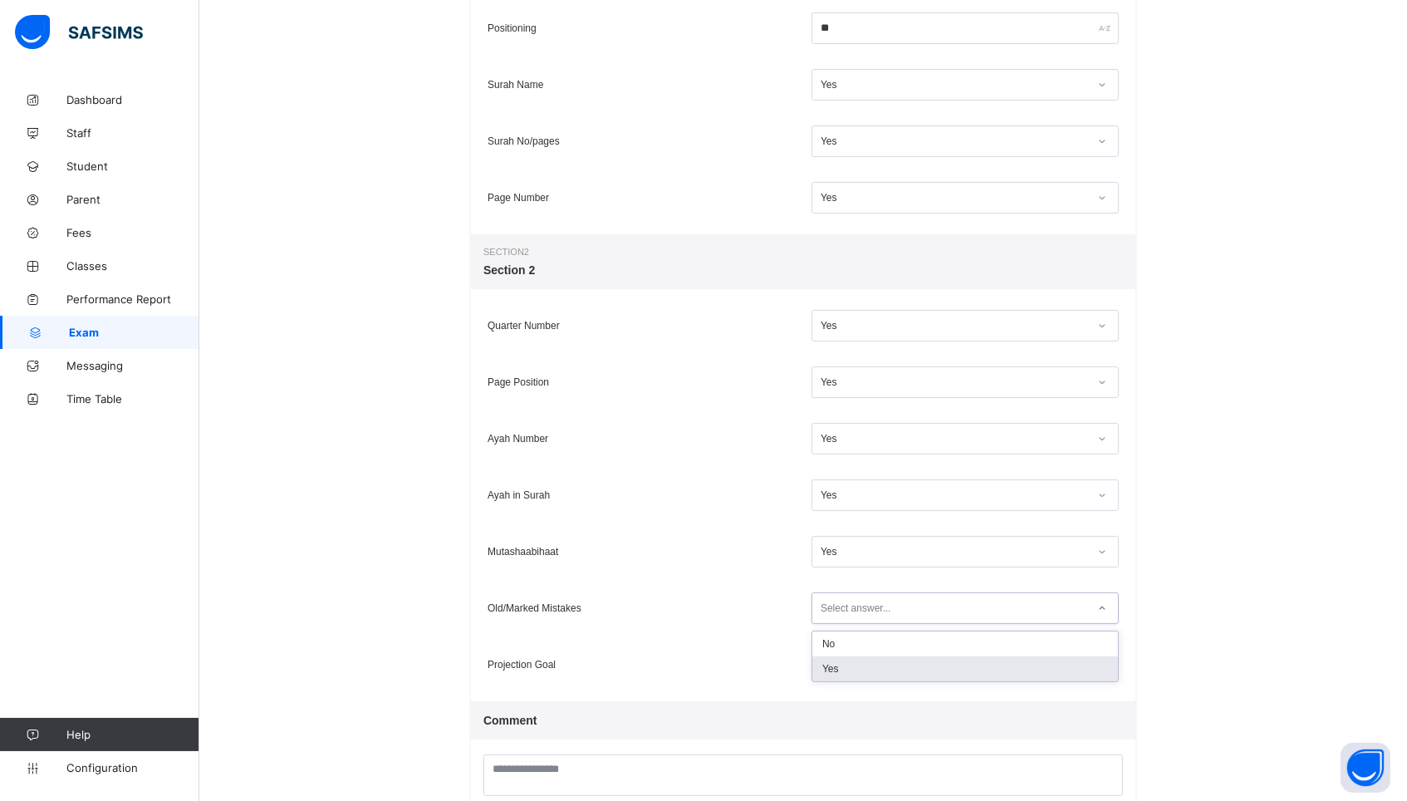
click at [829, 664] on div "Yes" at bounding box center [966, 668] width 306 height 25
click at [828, 664] on input "text" at bounding box center [965, 665] width 307 height 32
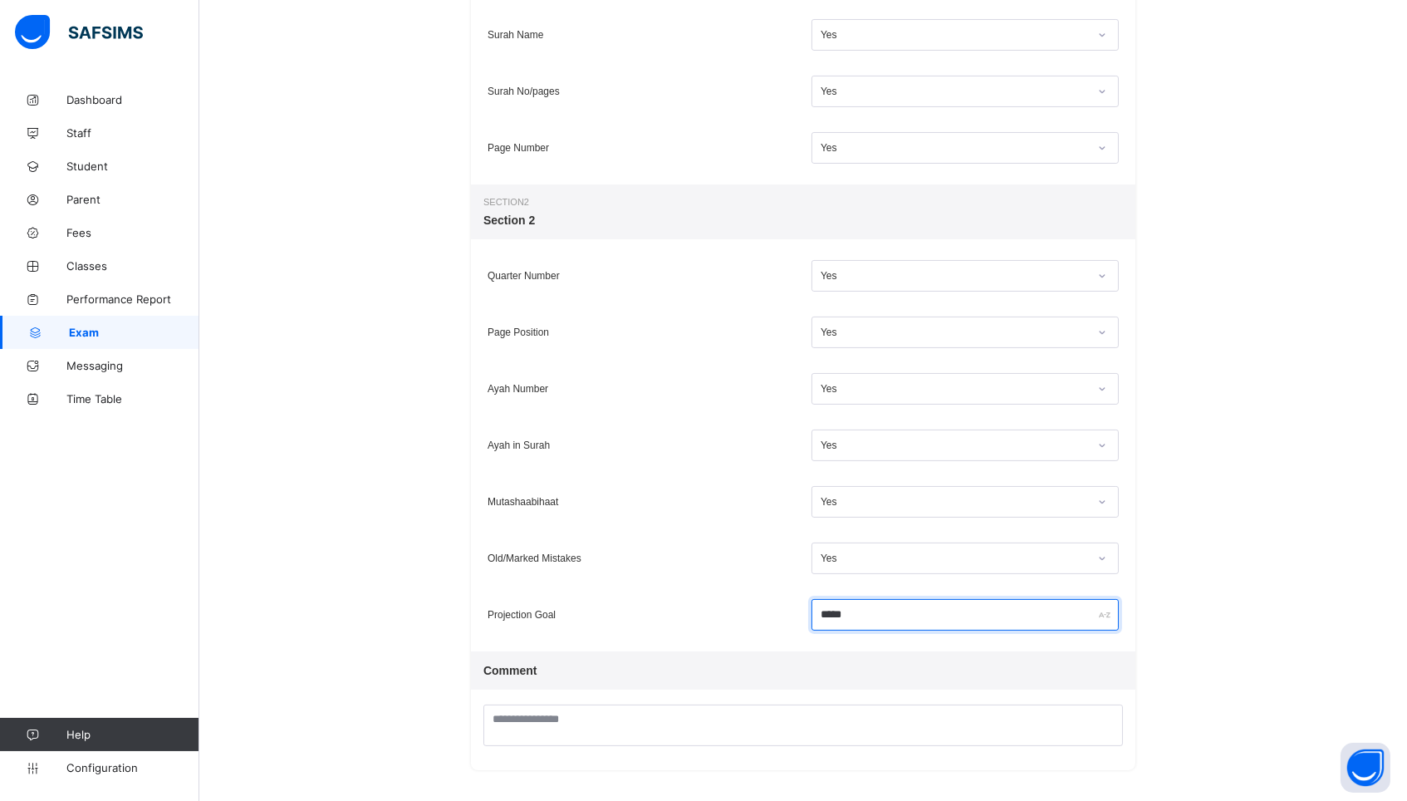
scroll to position [533, 0]
click at [834, 613] on input "*****" at bounding box center [965, 617] width 307 height 32
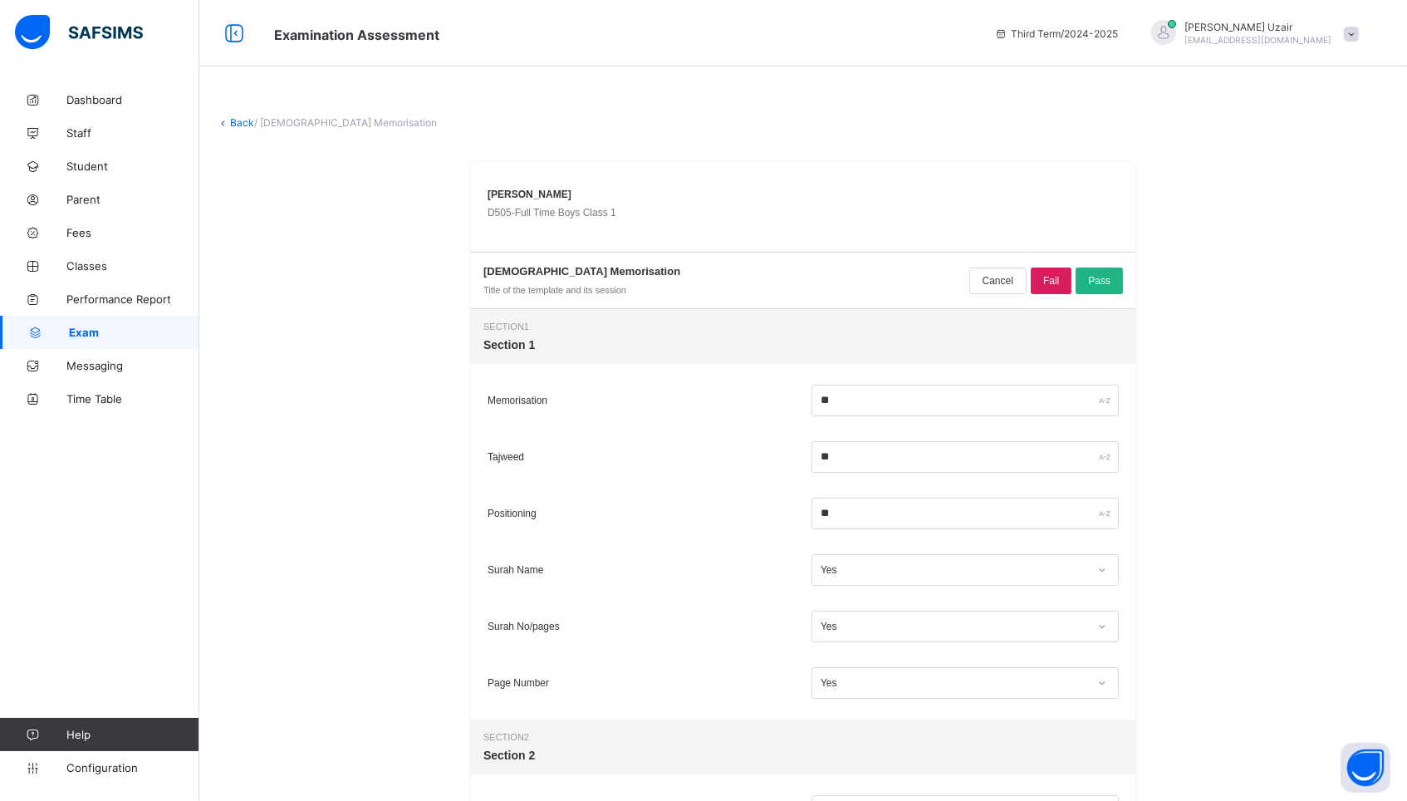
scroll to position [0, 0]
type input "********"
click at [1107, 283] on span "Pass" at bounding box center [1099, 281] width 22 height 12
